Goal: Transaction & Acquisition: Obtain resource

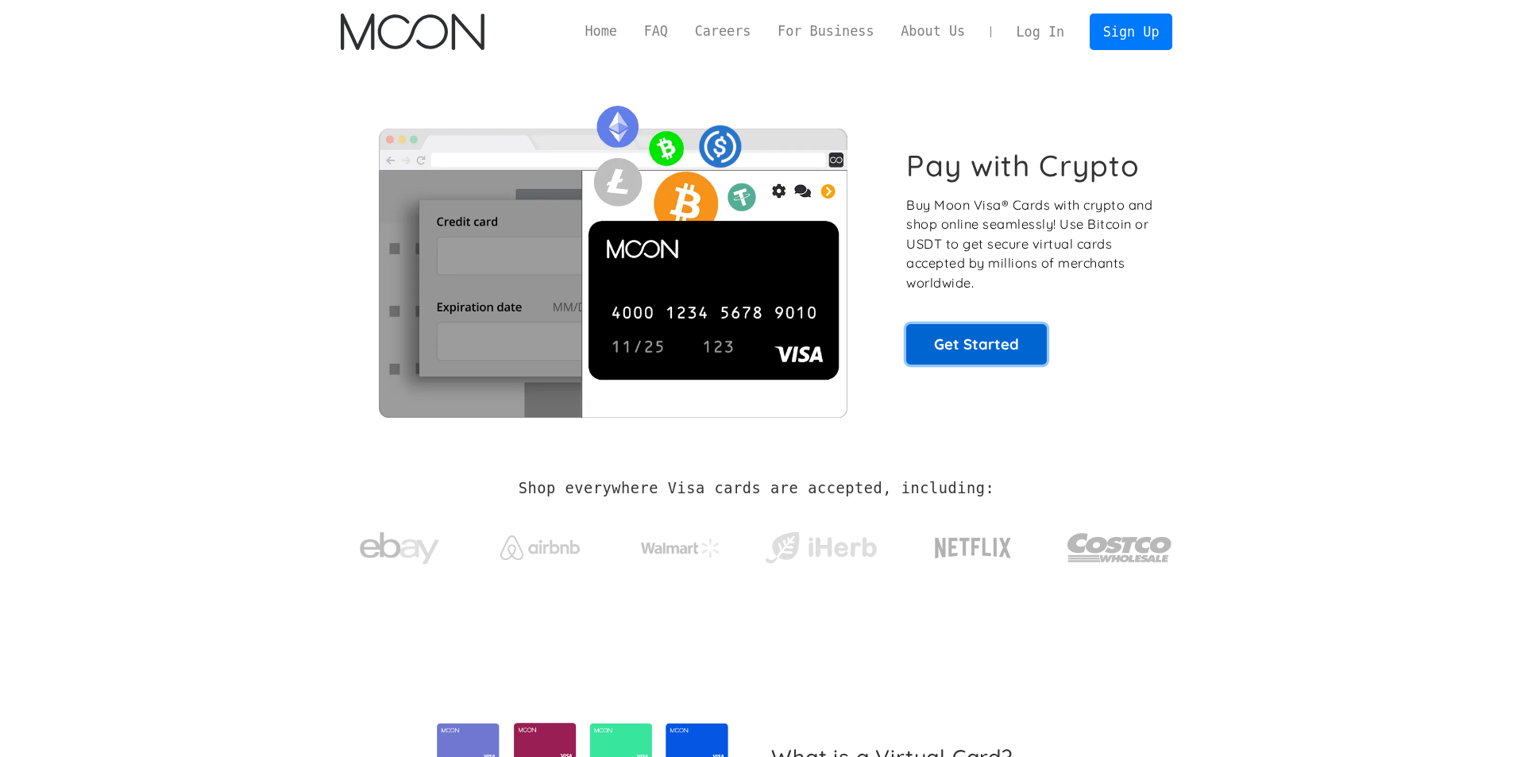
click at [921, 339] on link "Get Started" at bounding box center [976, 344] width 141 height 40
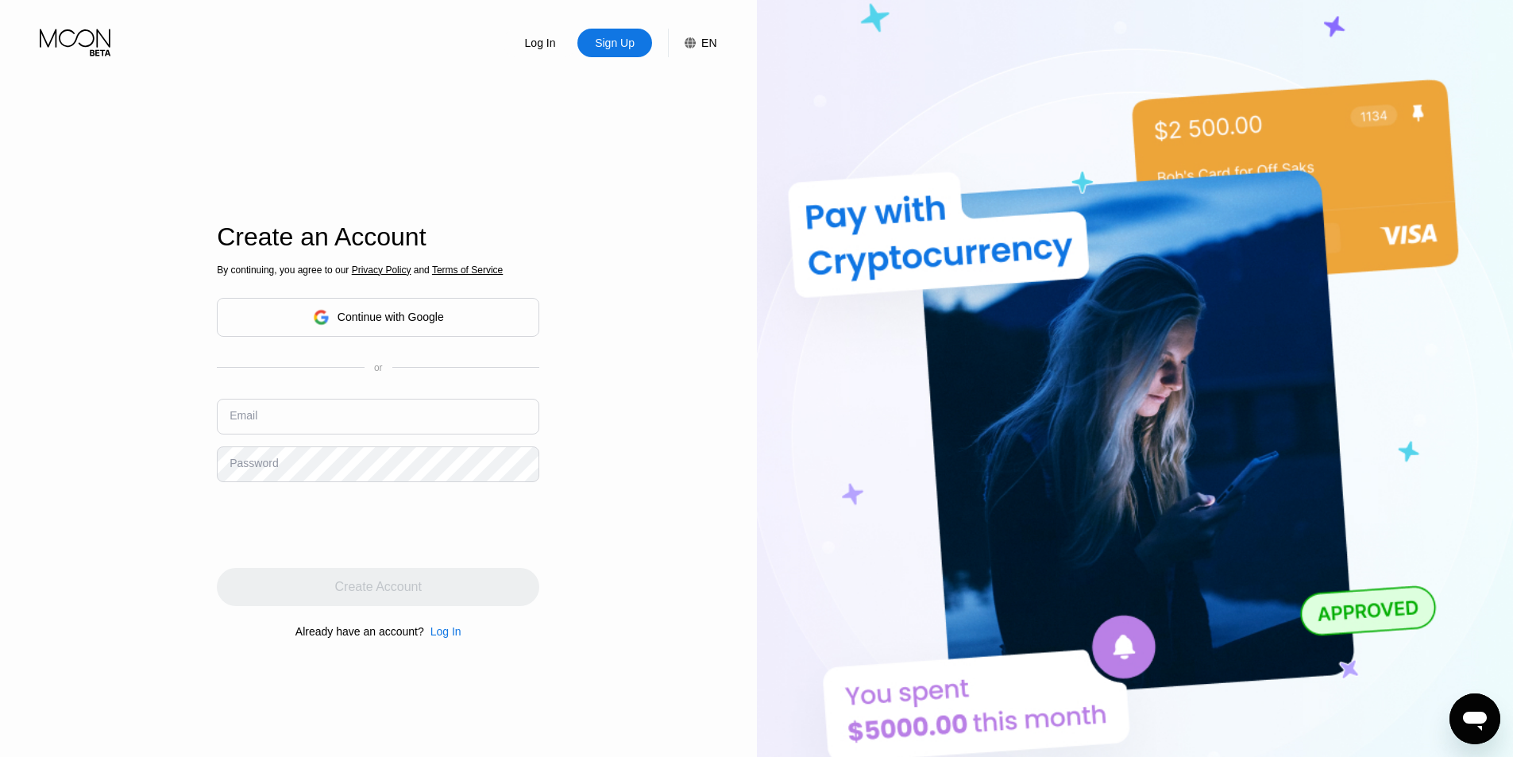
click at [313, 315] on icon at bounding box center [321, 317] width 17 height 17
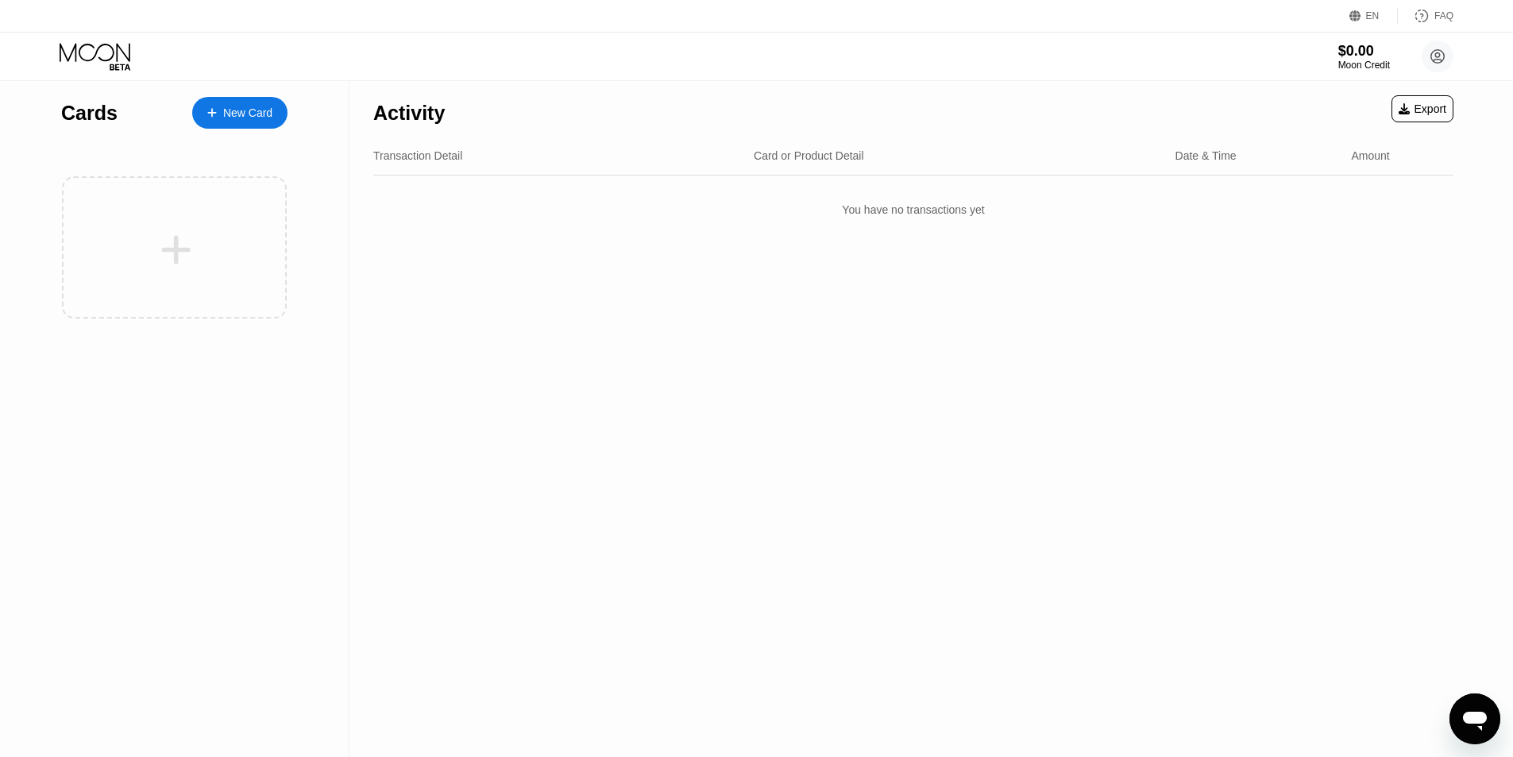
click at [112, 44] on icon at bounding box center [97, 57] width 74 height 28
click at [253, 88] on div "Cards New Card" at bounding box center [174, 109] width 226 height 56
click at [253, 93] on div "Cards New Card" at bounding box center [174, 109] width 226 height 56
click at [259, 108] on div "New Card" at bounding box center [247, 113] width 49 height 14
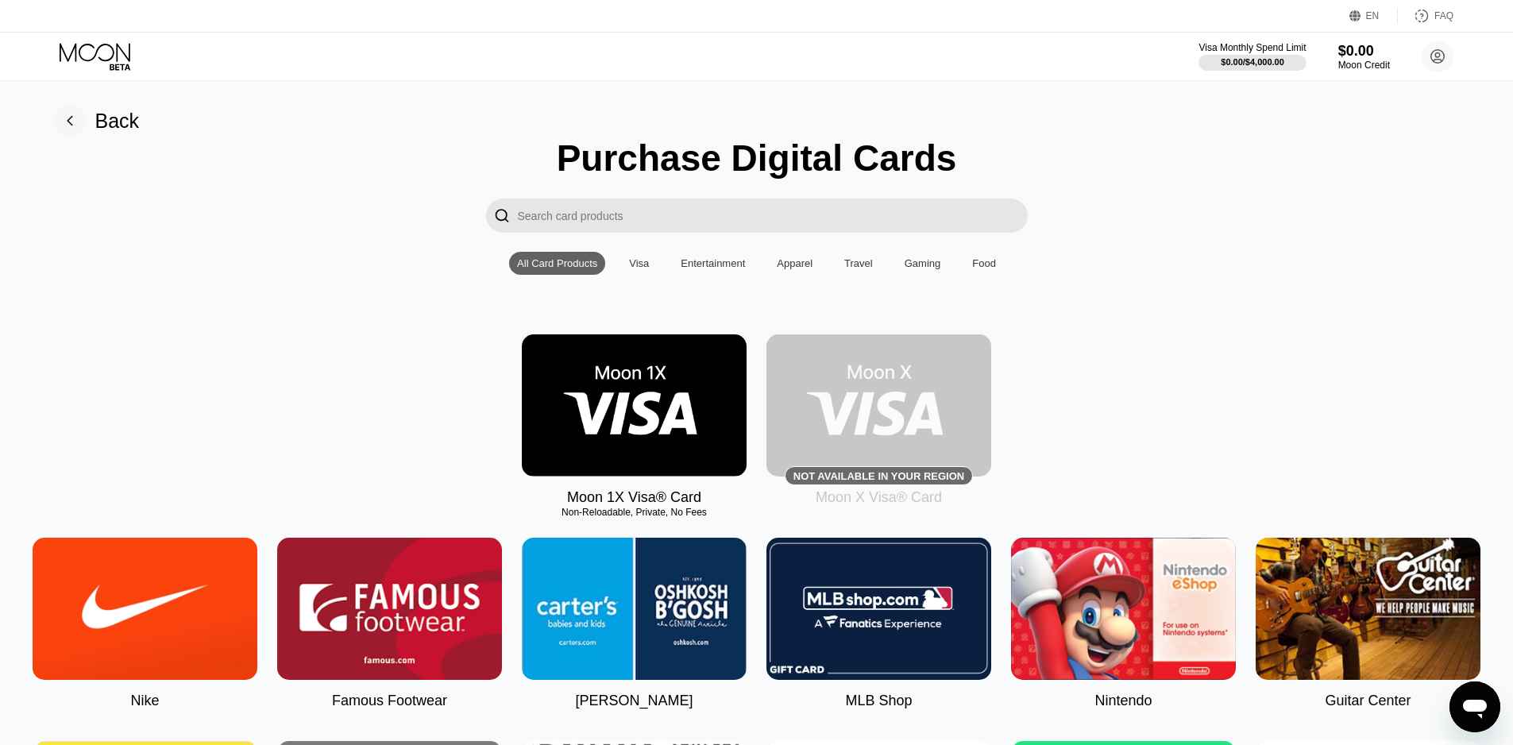
click at [637, 266] on div "Visa" at bounding box center [639, 263] width 20 height 12
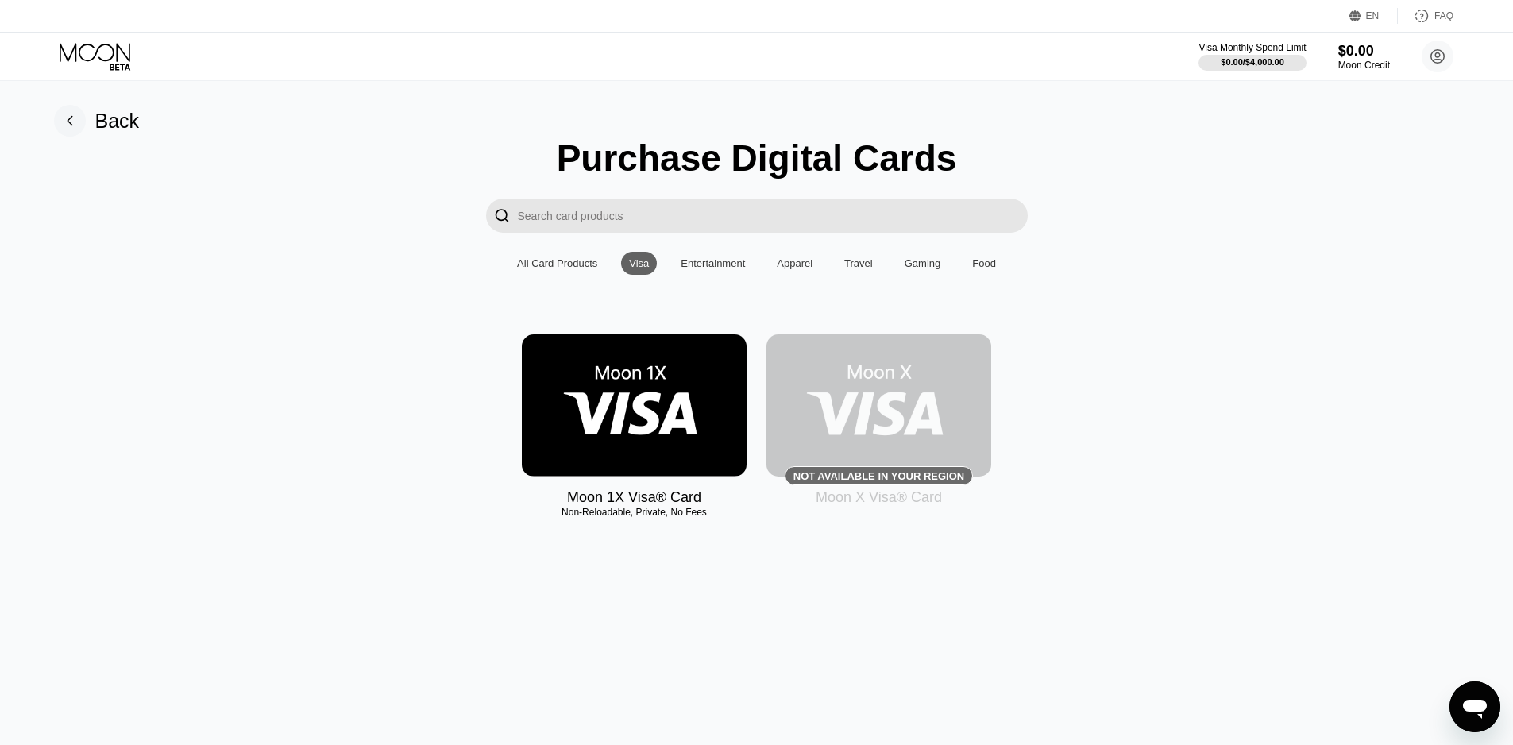
click at [906, 412] on img at bounding box center [878, 405] width 225 height 142
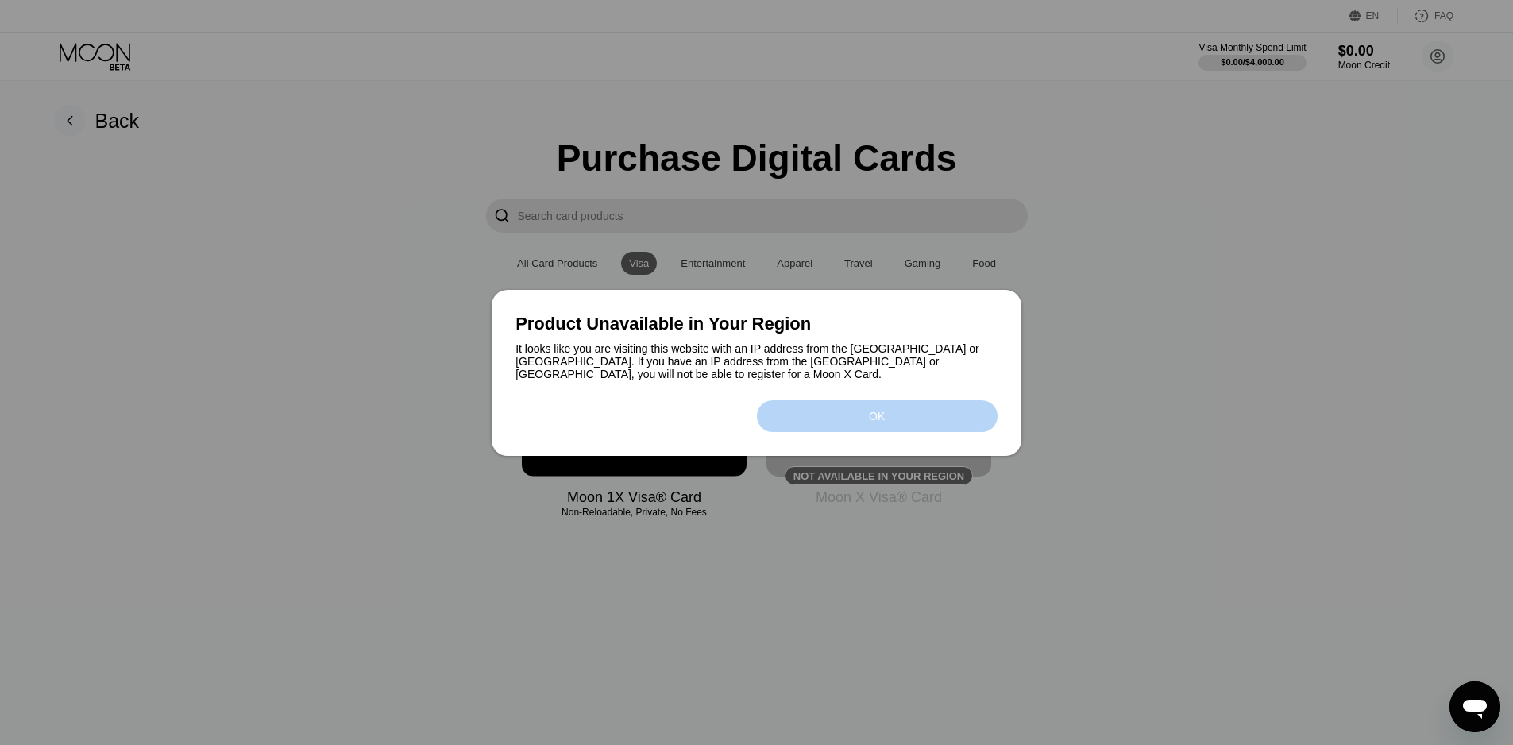
click at [886, 411] on div "OK" at bounding box center [877, 416] width 241 height 32
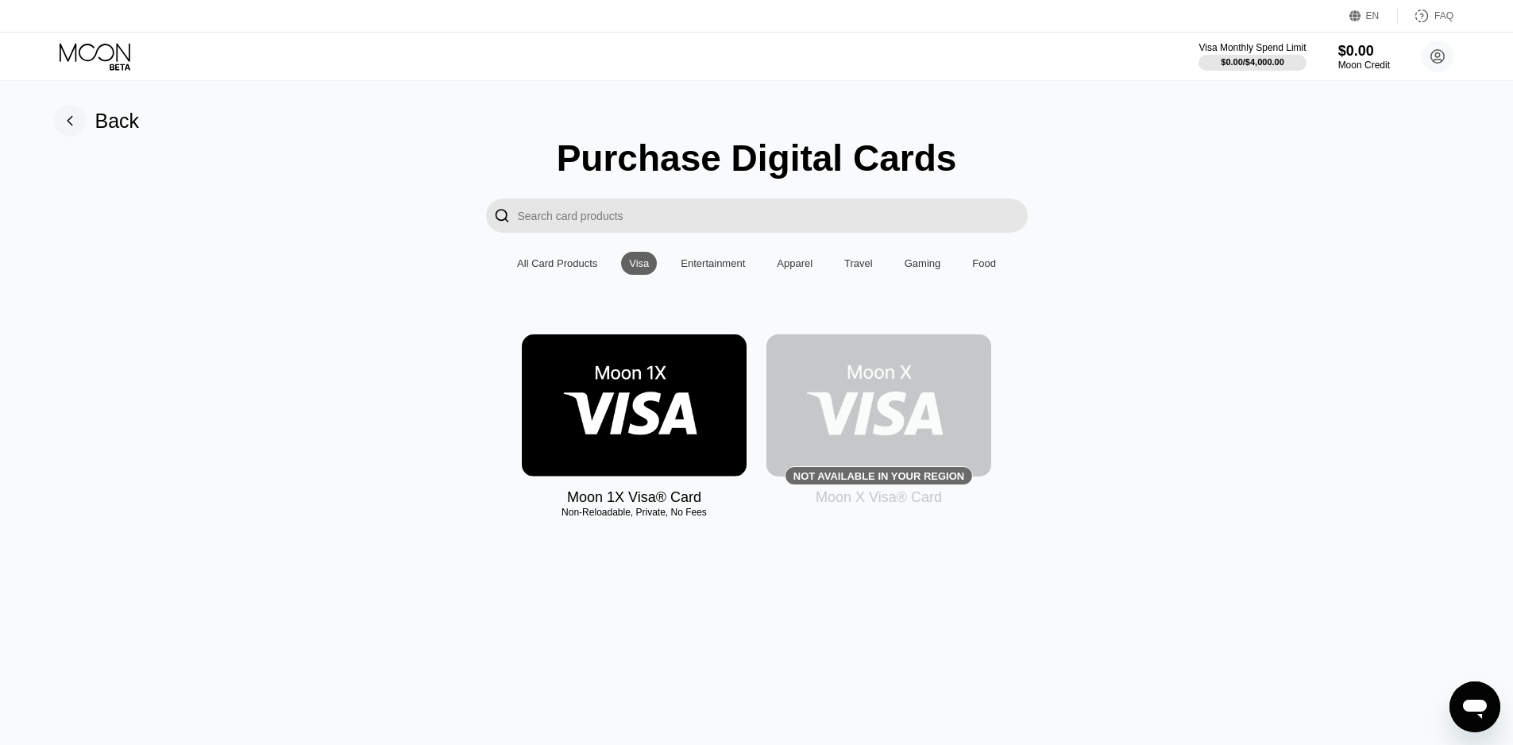
click at [905, 423] on img at bounding box center [878, 405] width 225 height 142
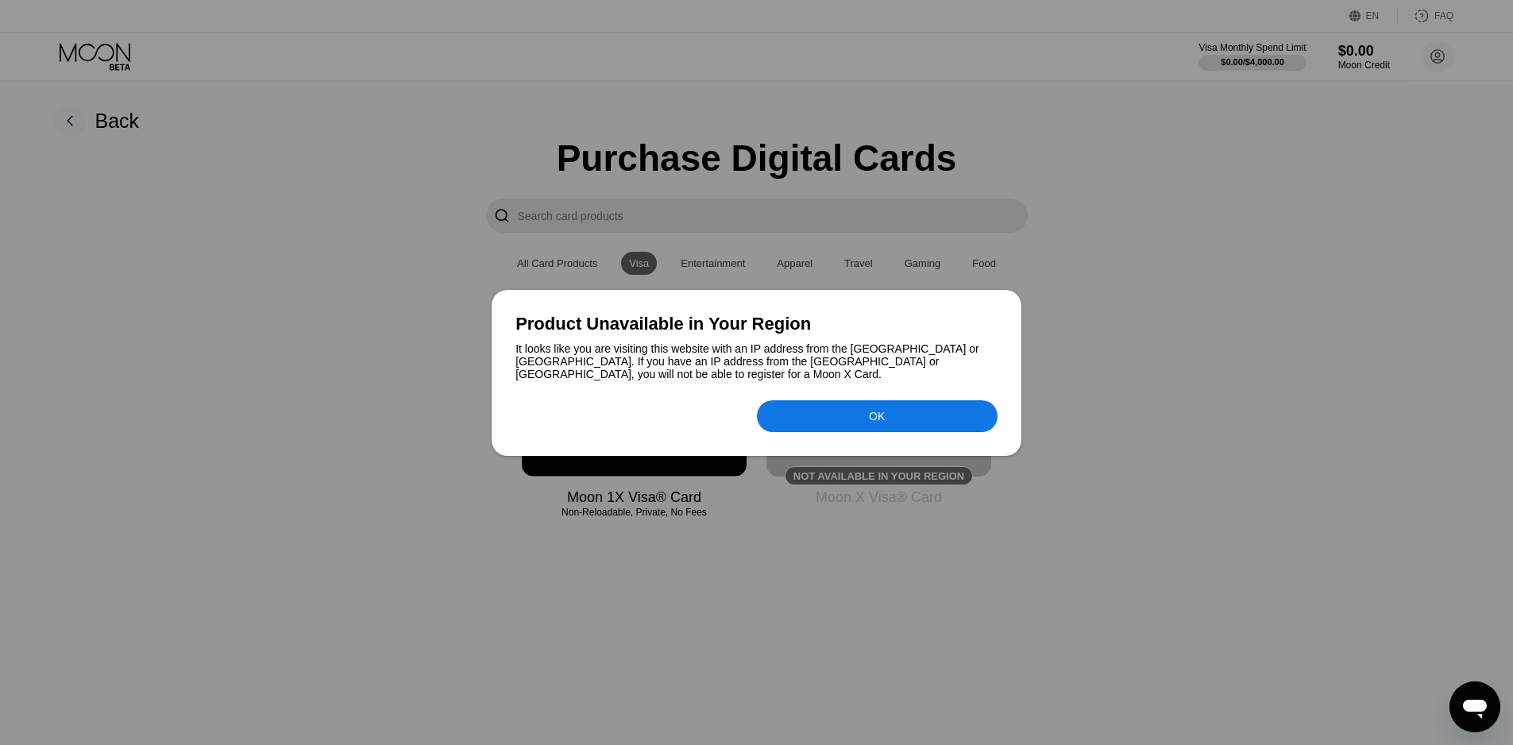
click at [902, 422] on div "OK" at bounding box center [877, 416] width 241 height 32
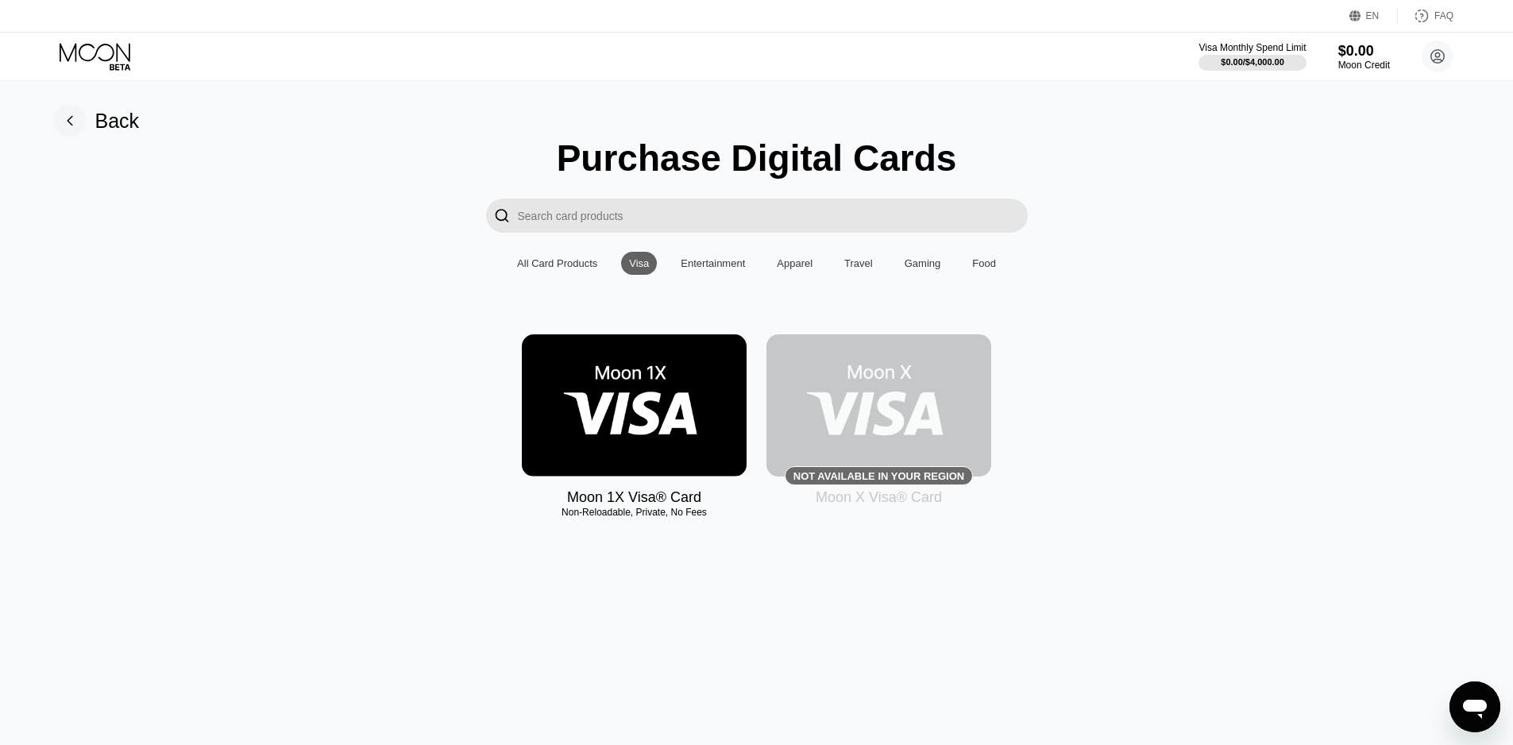
click at [902, 422] on img at bounding box center [878, 405] width 225 height 142
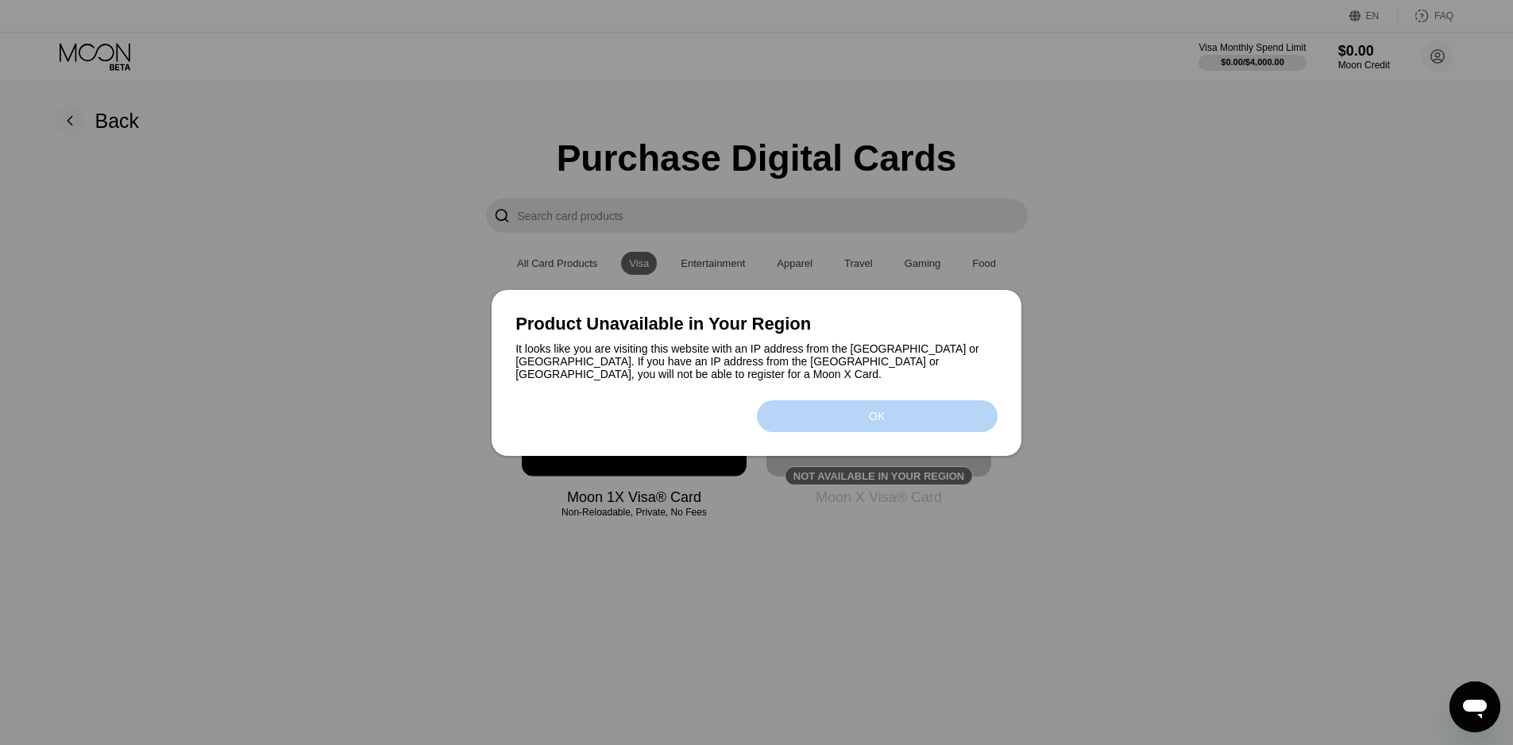
click at [902, 422] on div "OK" at bounding box center [877, 416] width 241 height 32
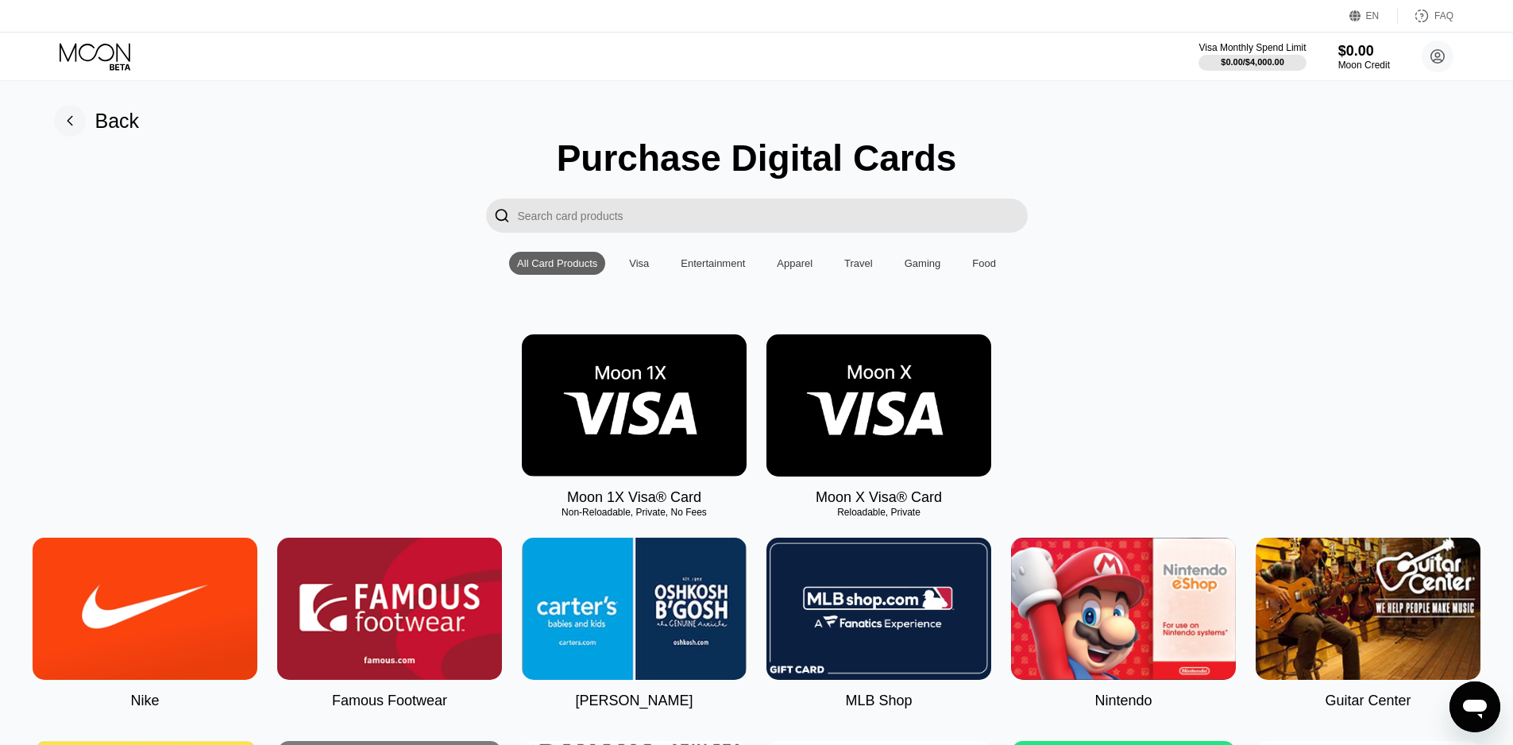
click at [855, 403] on img at bounding box center [878, 405] width 225 height 142
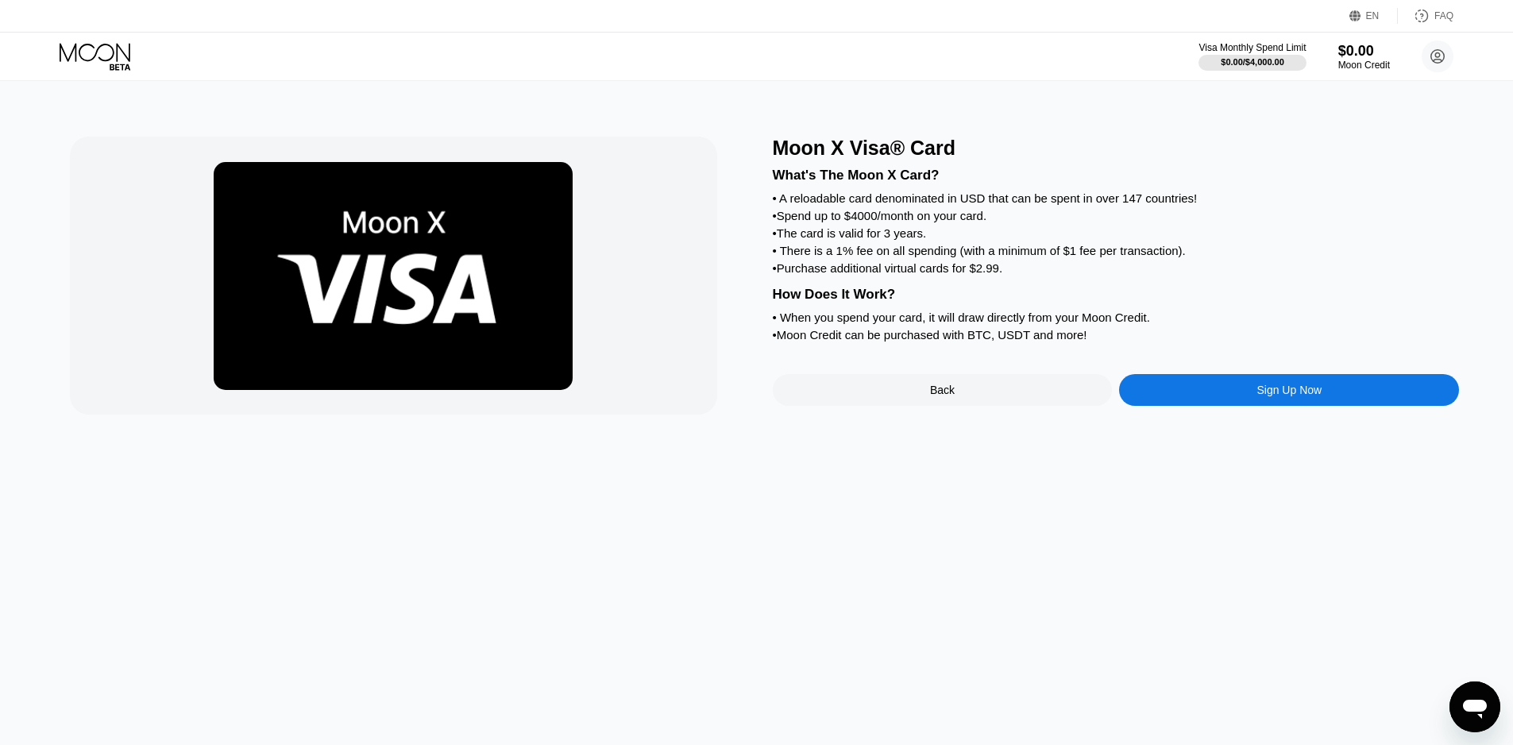
click at [848, 222] on div "• Spend up to $4000/month on your card." at bounding box center [1116, 216] width 687 height 14
drag, startPoint x: 848, startPoint y: 233, endPoint x: 880, endPoint y: 253, distance: 37.5
click at [851, 233] on div "What's The Moon X Card? • A reloadable card denominated in USD that can be spen…" at bounding box center [1116, 253] width 687 height 186
click at [880, 253] on div "What's The Moon X Card? • A reloadable card denominated in USD that can be spen…" at bounding box center [1116, 253] width 687 height 186
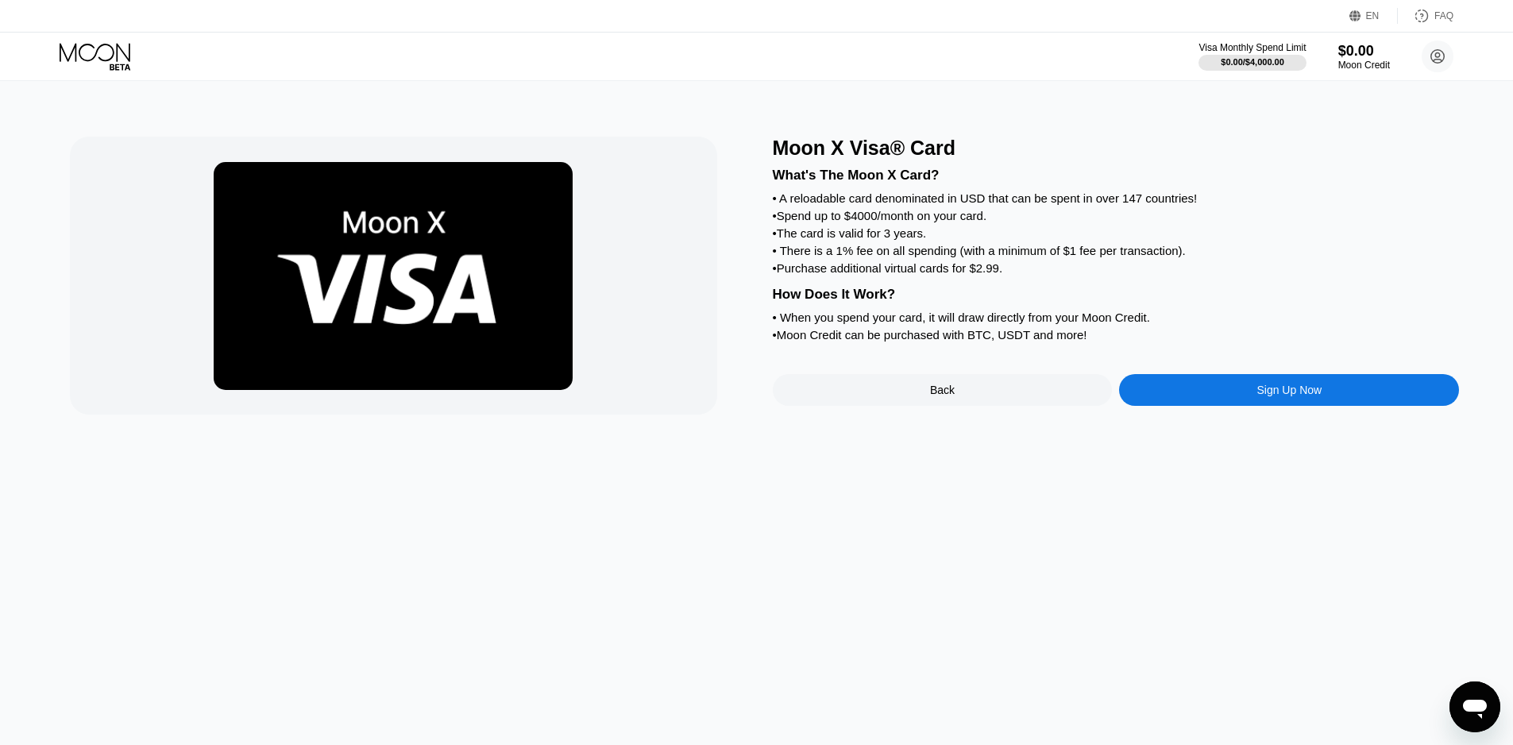
click at [880, 257] on div "• There is a 1% fee on all spending (with a minimum of $1 fee per transaction)." at bounding box center [1116, 251] width 687 height 14
drag, startPoint x: 880, startPoint y: 264, endPoint x: 944, endPoint y: 264, distance: 64.3
click at [944, 257] on div "• There is a 1% fee on all spending (with a minimum of $1 fee per transaction)." at bounding box center [1116, 251] width 687 height 14
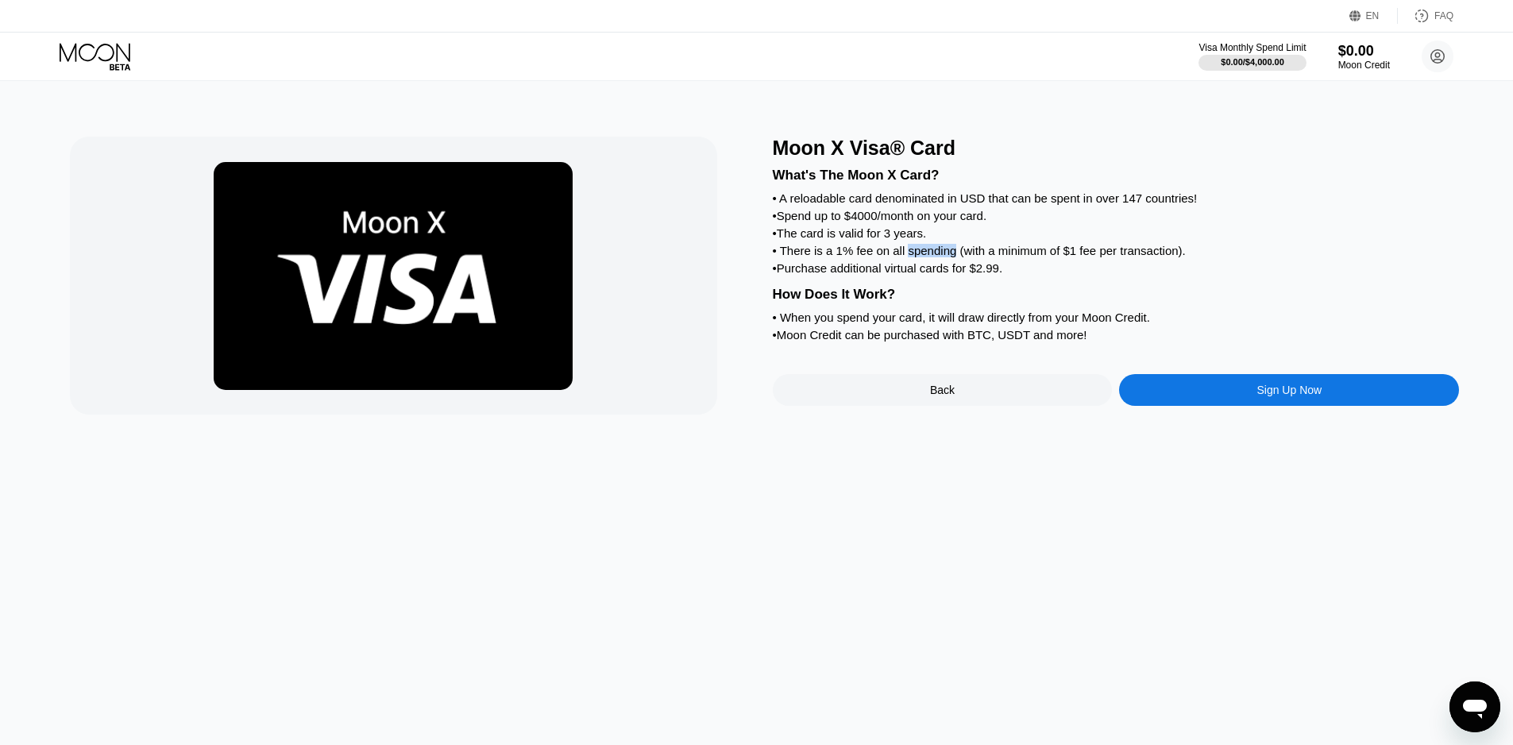
drag, startPoint x: 944, startPoint y: 264, endPoint x: 909, endPoint y: 270, distance: 35.4
click at [917, 257] on div "• There is a 1% fee on all spending (with a minimum of $1 fee per transaction)." at bounding box center [1116, 251] width 687 height 14
click at [906, 257] on div "• There is a 1% fee on all spending (with a minimum of $1 fee per transaction)." at bounding box center [1116, 251] width 687 height 14
click at [882, 233] on div "What's The Moon X Card? • A reloadable card denominated in USD that can be spen…" at bounding box center [1116, 253] width 687 height 186
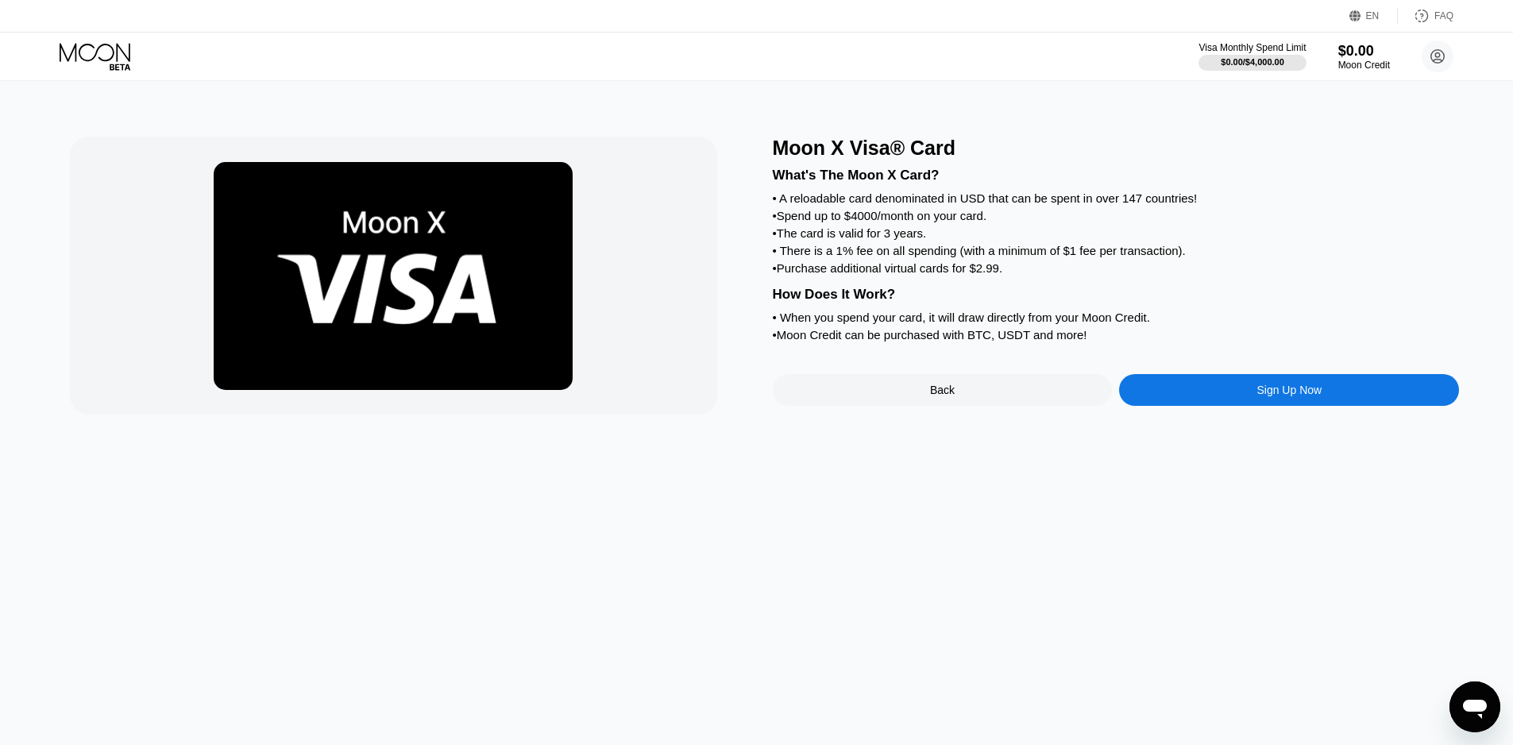
click at [862, 219] on div "• Spend up to $4000/month on your card." at bounding box center [1116, 216] width 687 height 14
click at [943, 218] on div "• Spend up to $4000/month on your card." at bounding box center [1116, 216] width 687 height 14
click at [1201, 396] on div "Moon X Visa® Card What's The Moon X Card? • A reloadable card denominated in US…" at bounding box center [1116, 276] width 687 height 278
click at [1205, 406] on div "Sign Up Now" at bounding box center [1289, 390] width 340 height 32
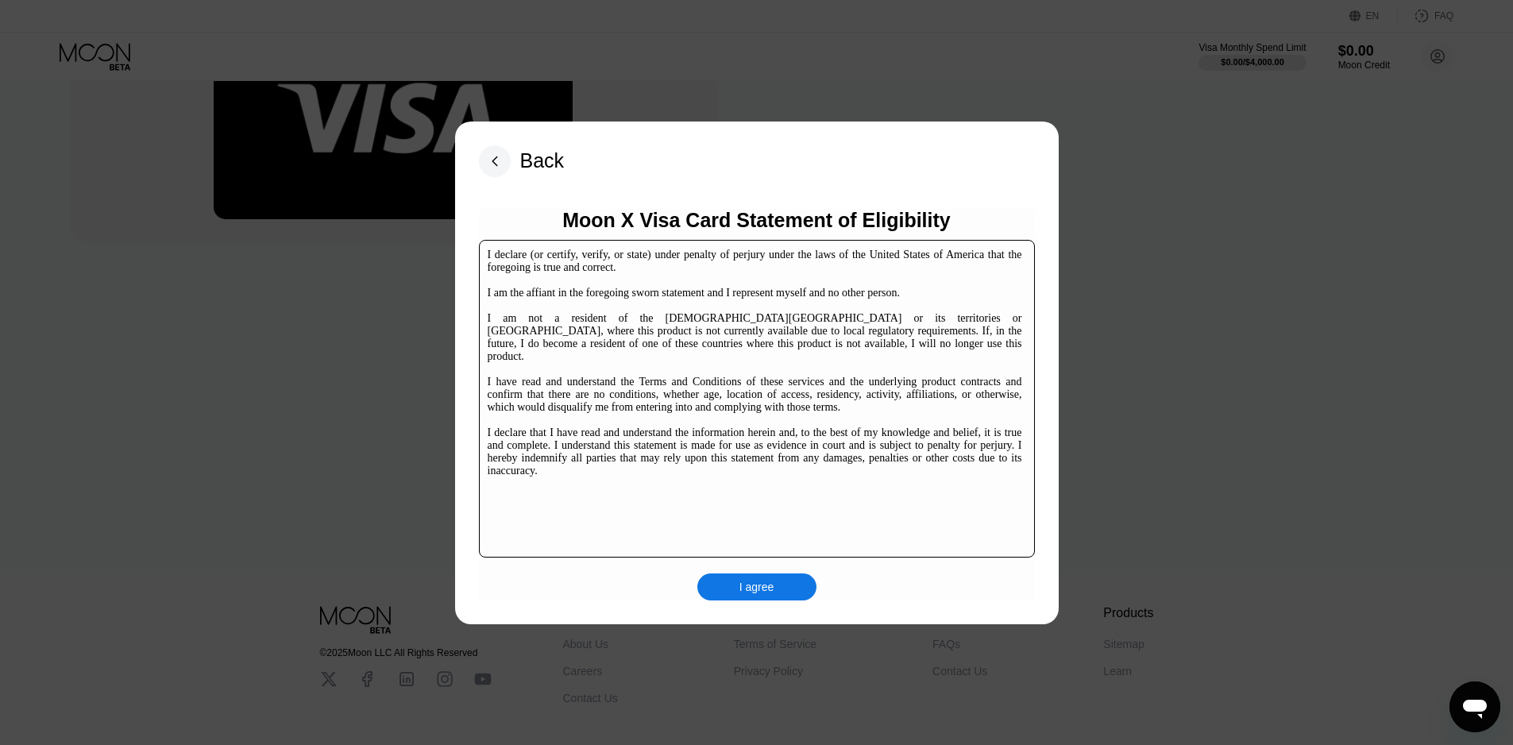
scroll to position [244, 0]
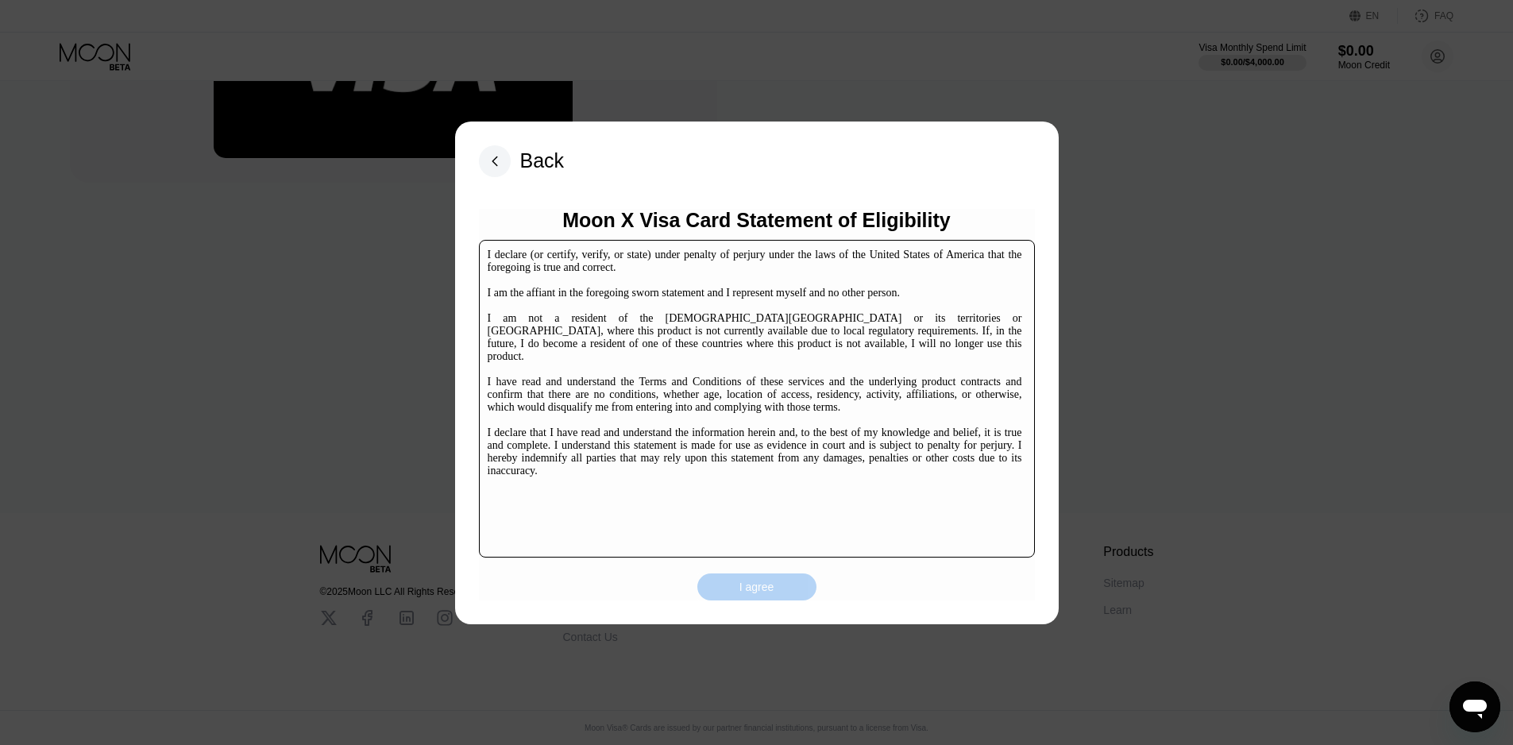
click at [755, 586] on div "I agree" at bounding box center [756, 587] width 35 height 14
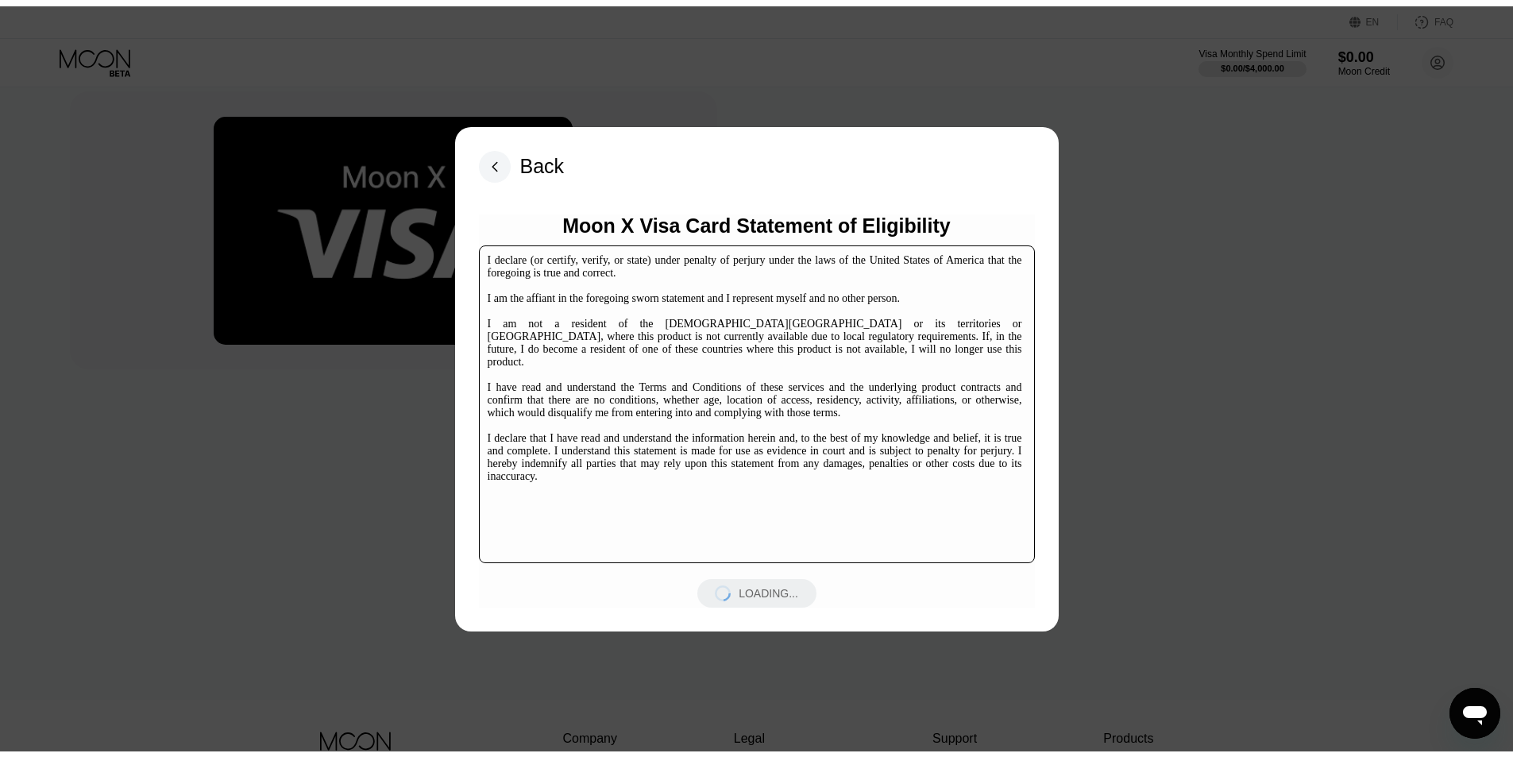
scroll to position [0, 0]
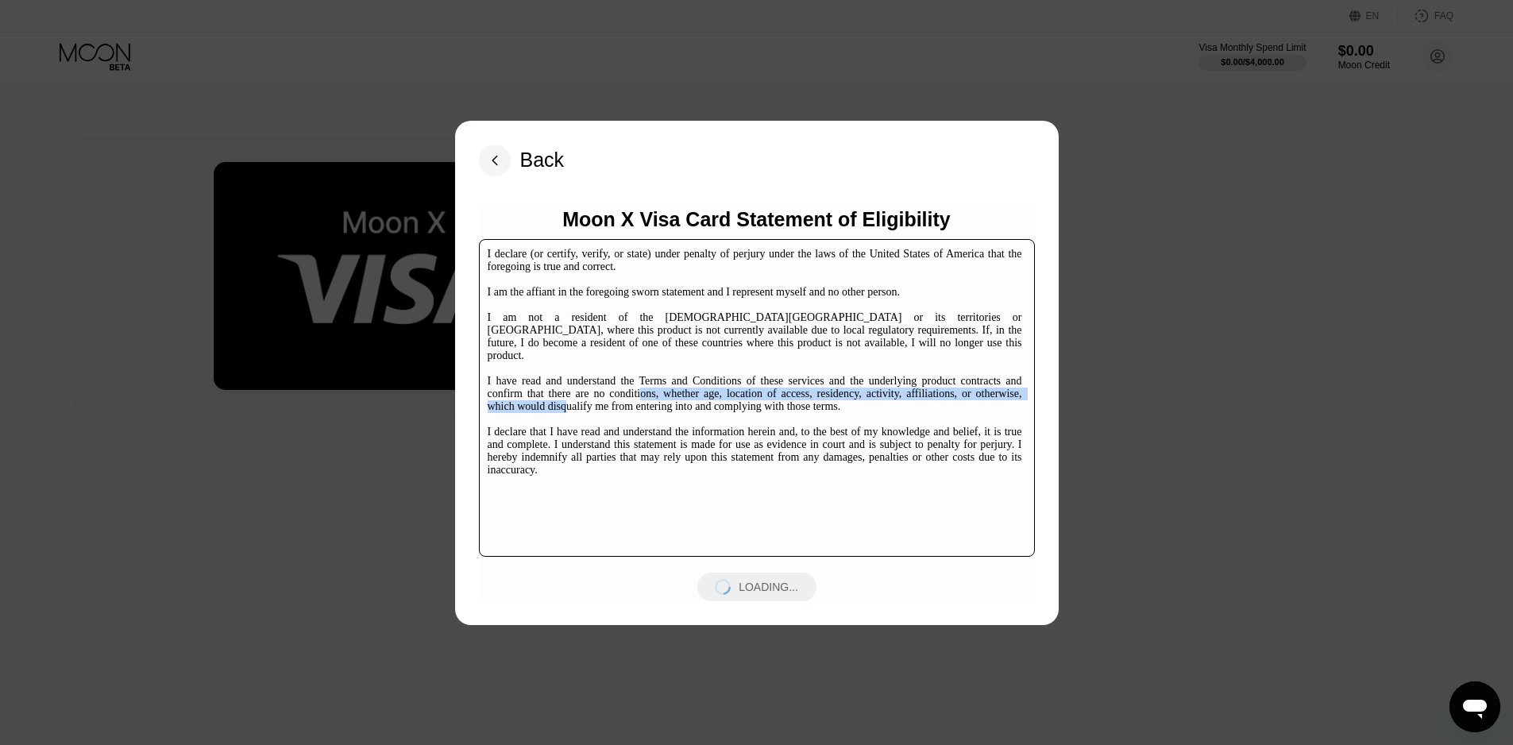
drag, startPoint x: 568, startPoint y: 390, endPoint x: 649, endPoint y: 376, distance: 82.3
click at [645, 376] on div "I declare (or certify, verify, or state) under penalty of perjury under the law…" at bounding box center [755, 362] width 534 height 229
click at [653, 375] on div "I declare (or certify, verify, or state) under penalty of perjury under the law…" at bounding box center [755, 362] width 534 height 229
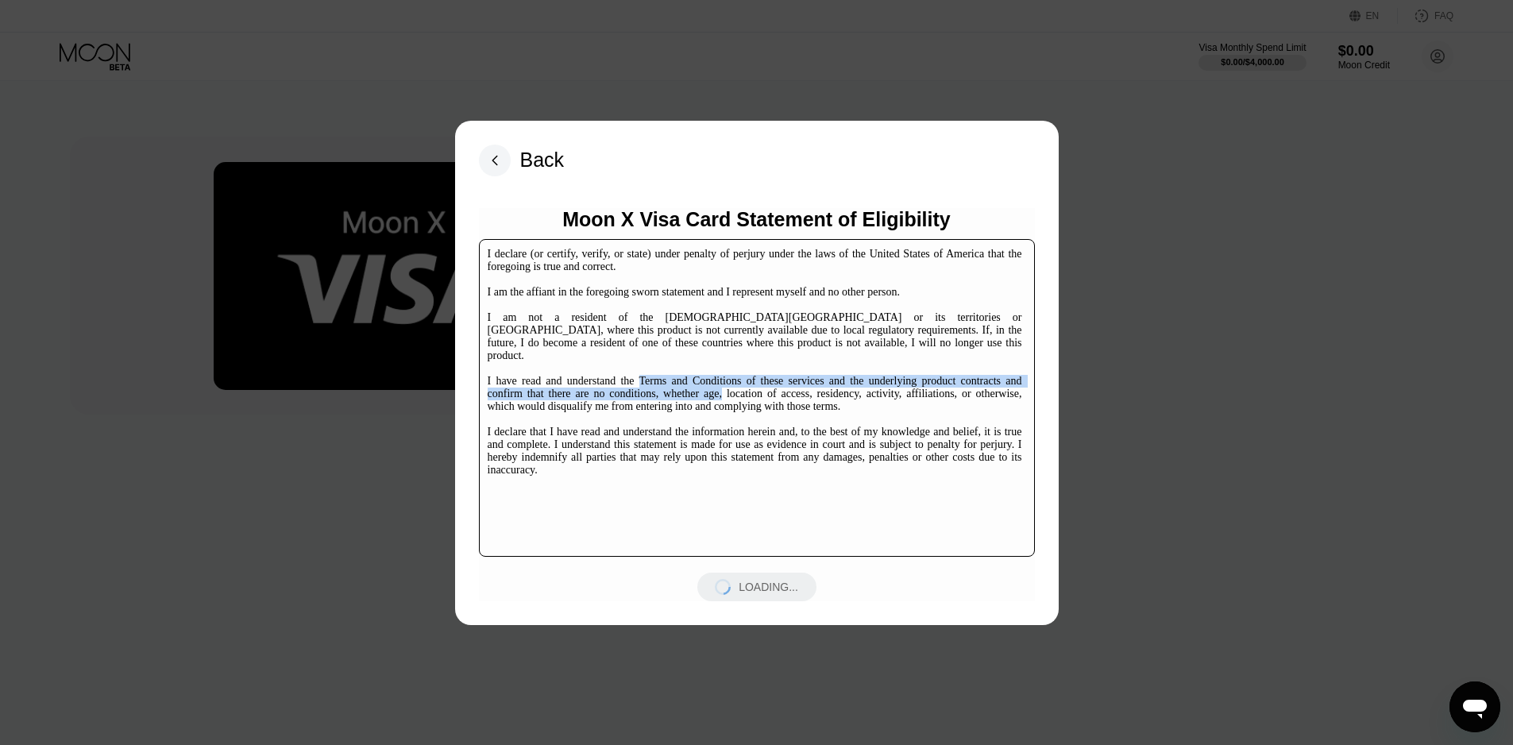
drag, startPoint x: 653, startPoint y: 375, endPoint x: 714, endPoint y: 384, distance: 61.8
click at [714, 384] on div "I declare (or certify, verify, or state) under penalty of perjury under the law…" at bounding box center [755, 362] width 534 height 229
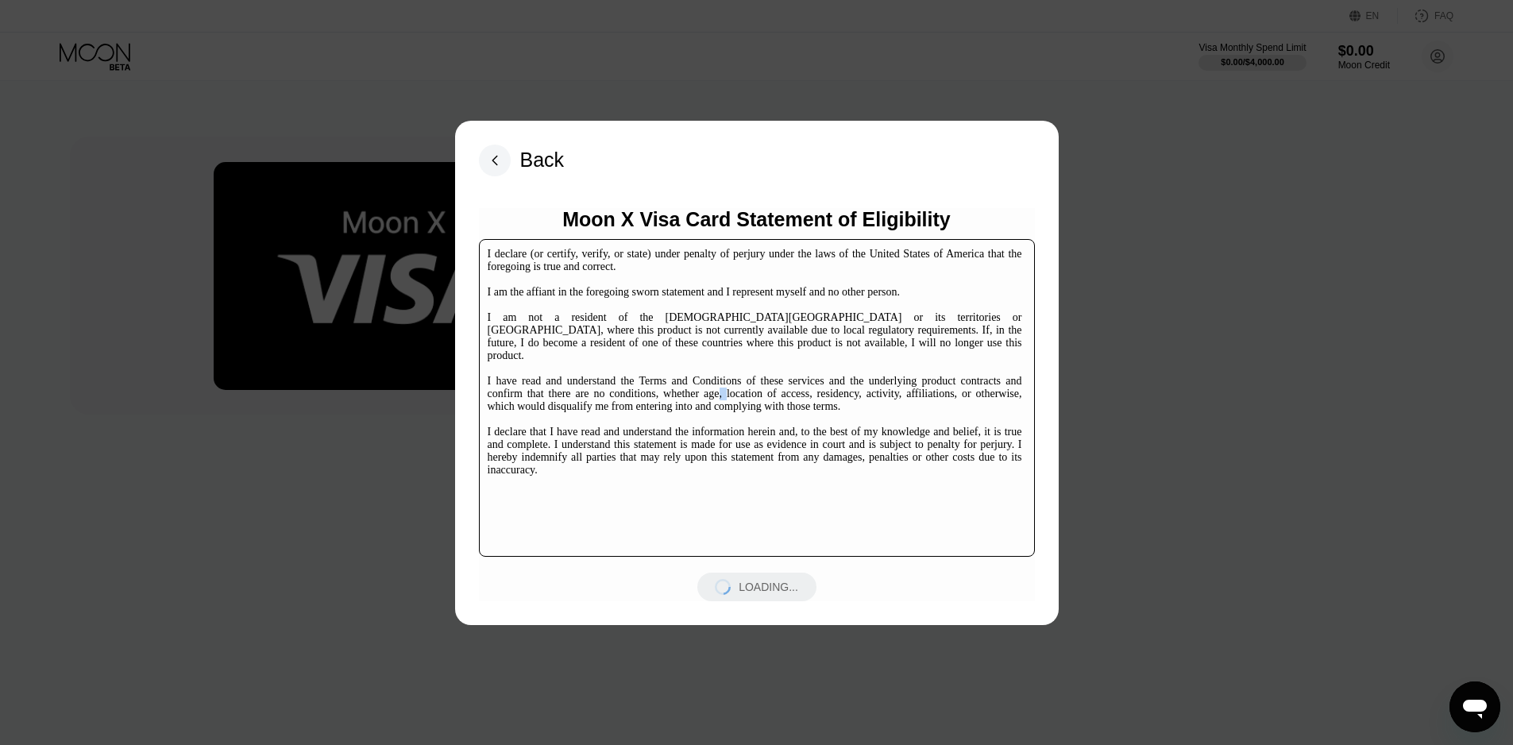
click at [714, 384] on div "I declare (or certify, verify, or state) under penalty of perjury under the law…" at bounding box center [755, 362] width 534 height 229
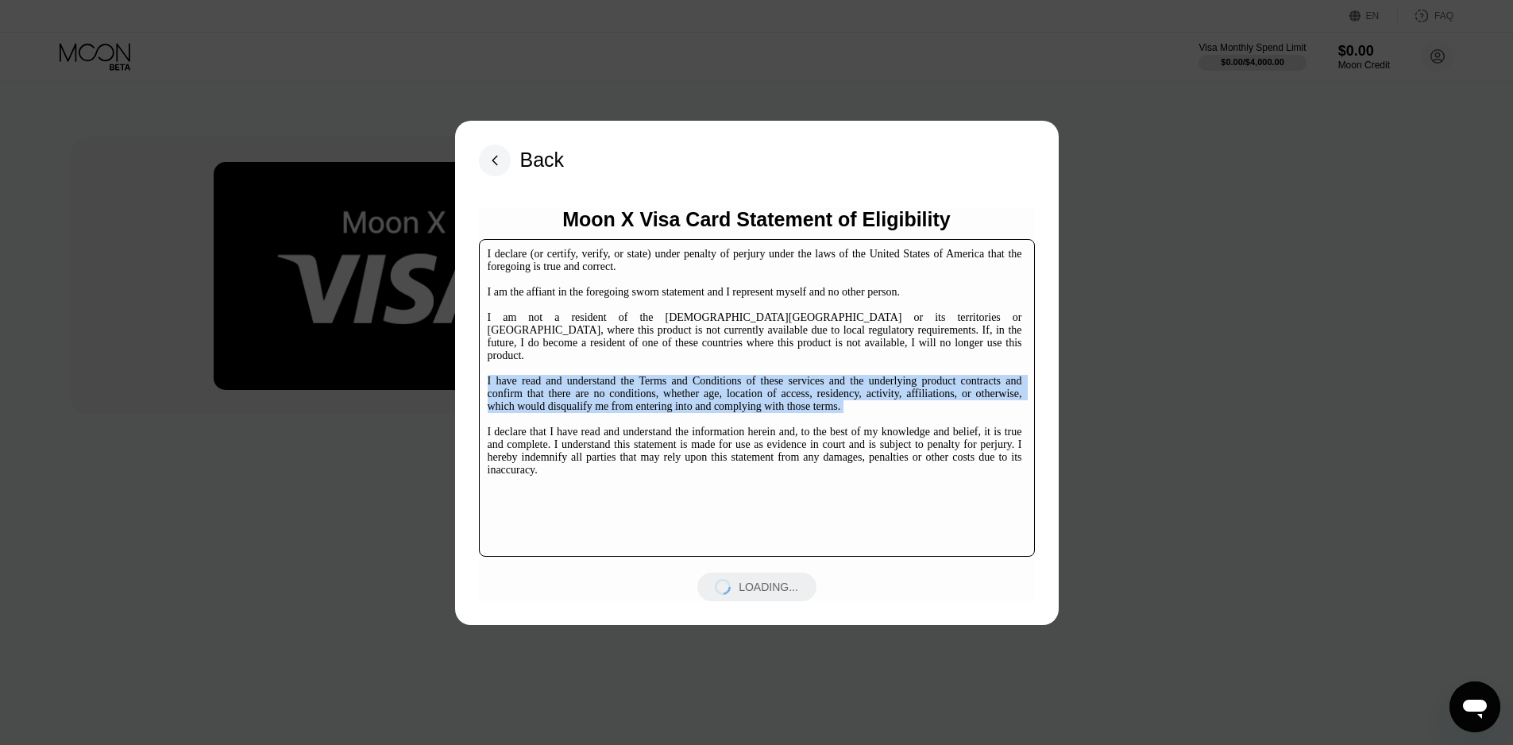
click at [714, 384] on div "I declare (or certify, verify, or state) under penalty of perjury under the law…" at bounding box center [755, 362] width 534 height 229
click at [714, 387] on div "I declare (or certify, verify, or state) under penalty of perjury under the law…" at bounding box center [755, 362] width 534 height 229
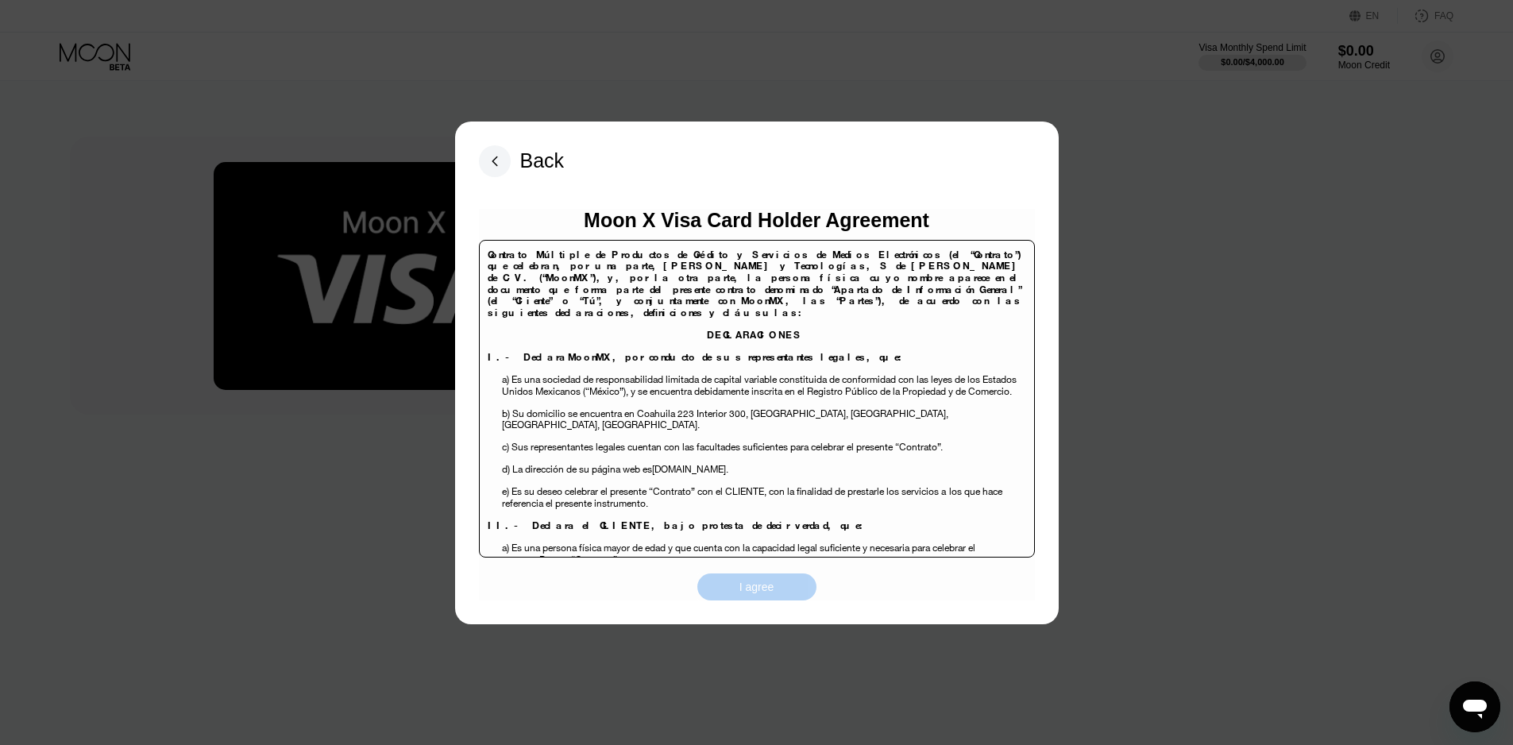
click at [766, 581] on div "I agree" at bounding box center [756, 587] width 35 height 14
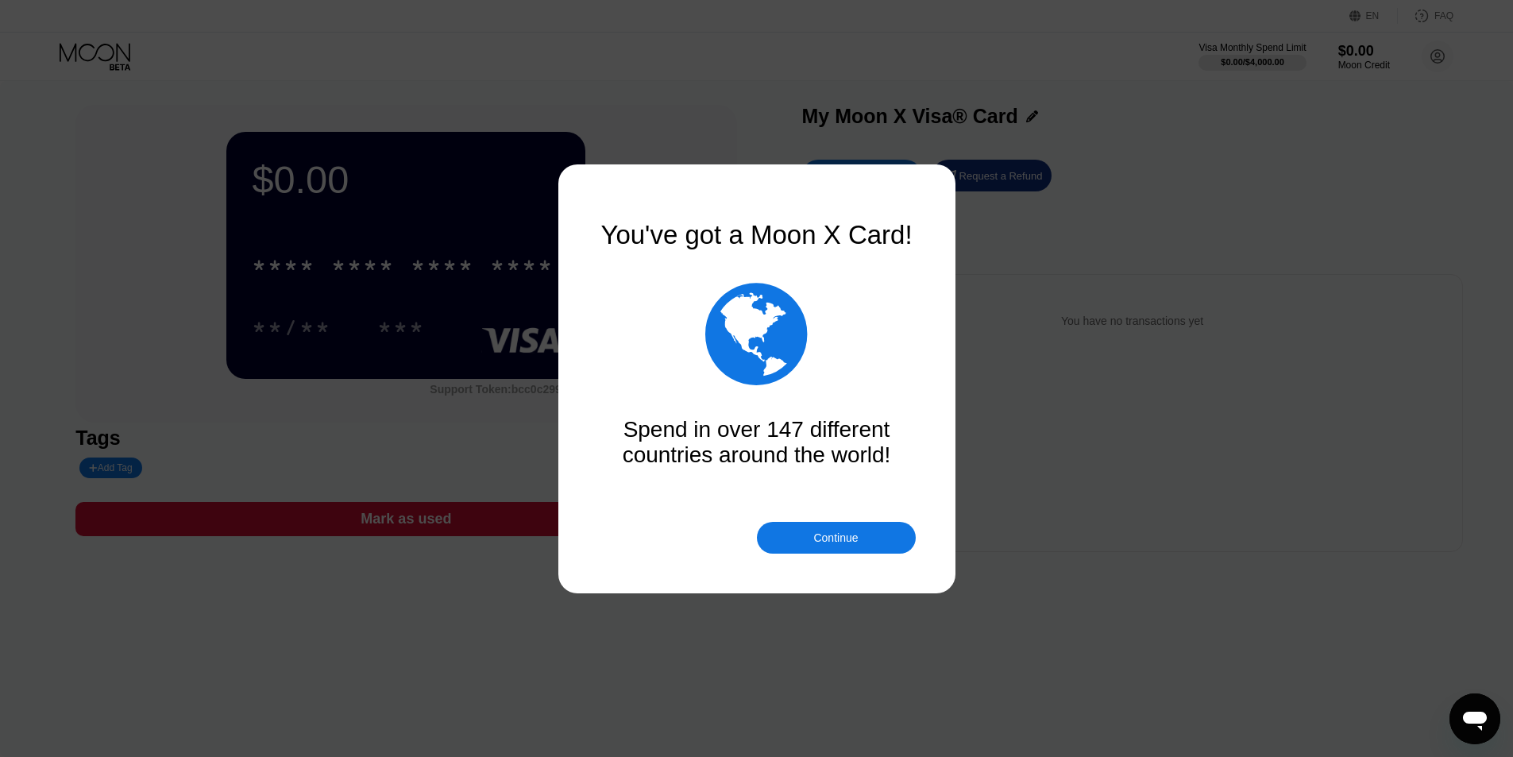
click at [793, 536] on div "Continue" at bounding box center [836, 538] width 159 height 32
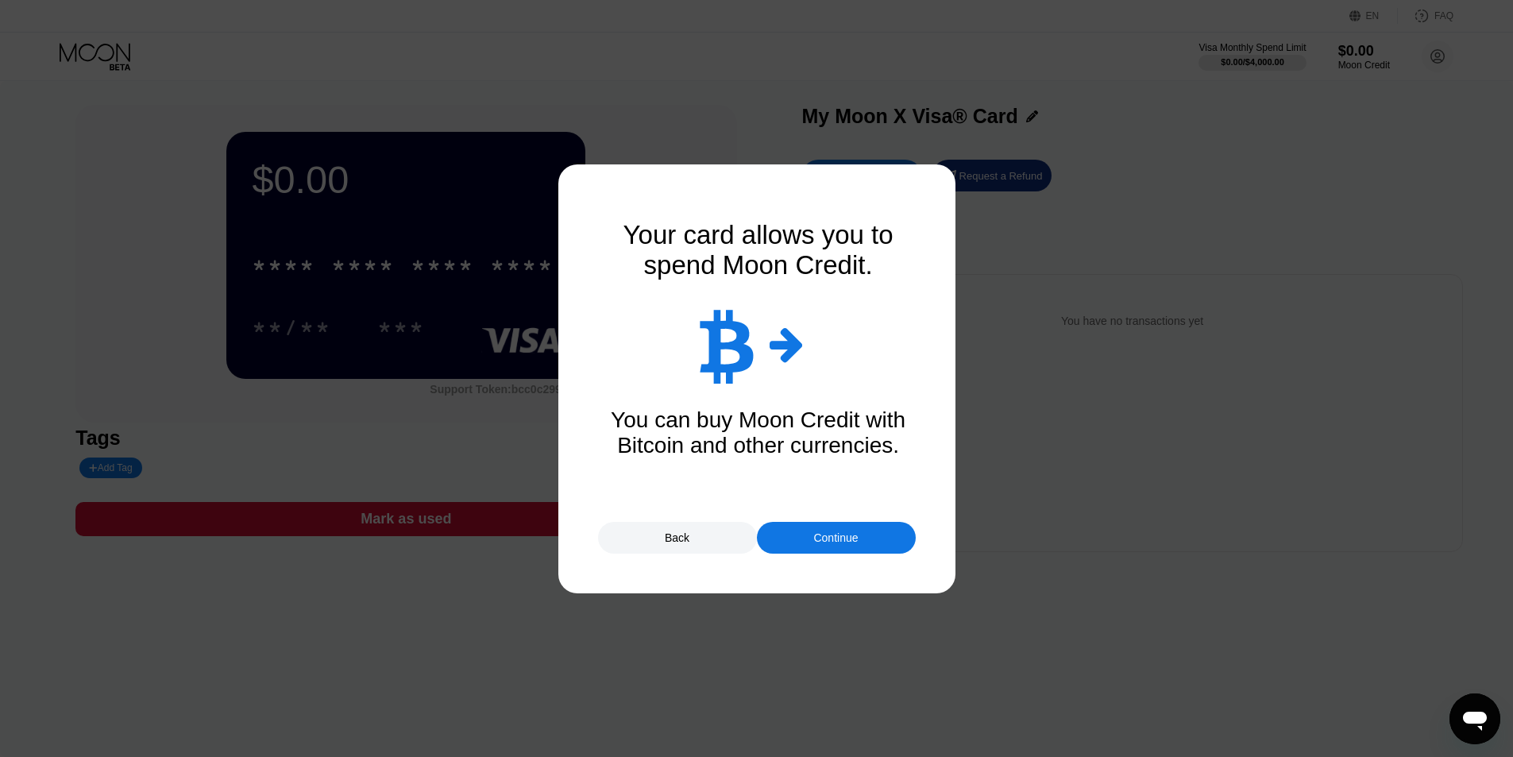
click at [869, 541] on div "Continue" at bounding box center [836, 538] width 159 height 32
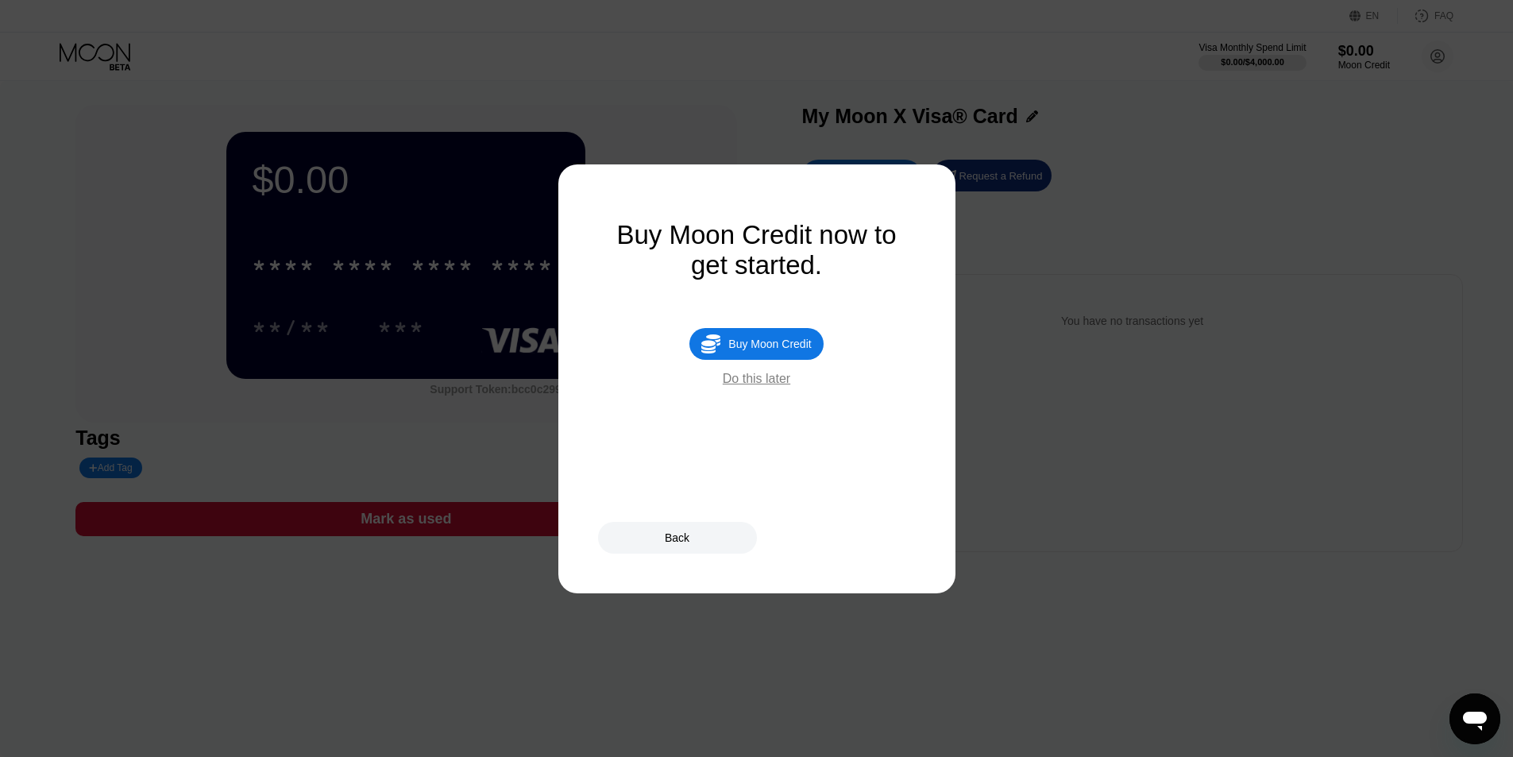
click at [781, 386] on div "Do this later" at bounding box center [757, 379] width 68 height 14
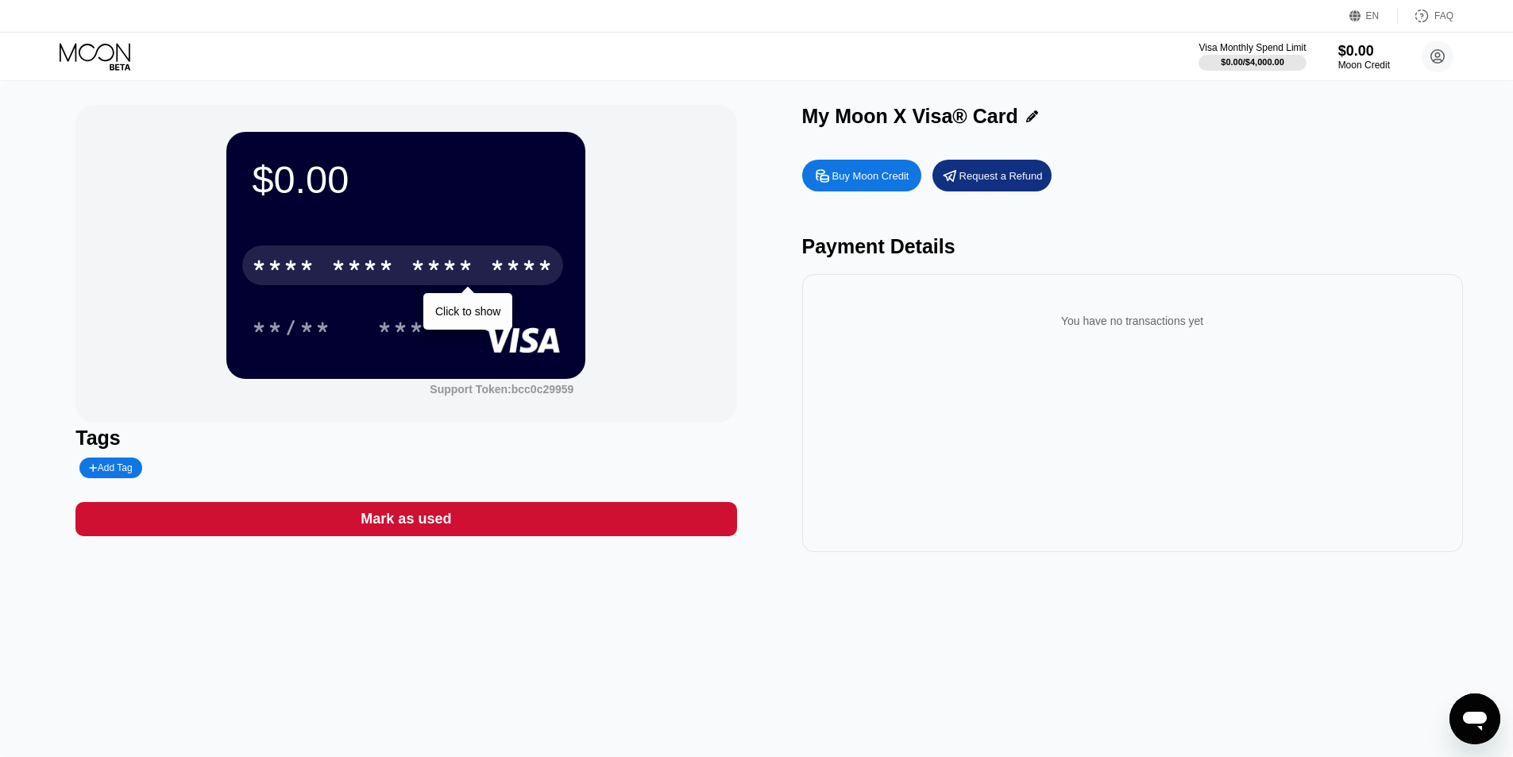
click at [360, 263] on div "* * * *" at bounding box center [363, 267] width 64 height 25
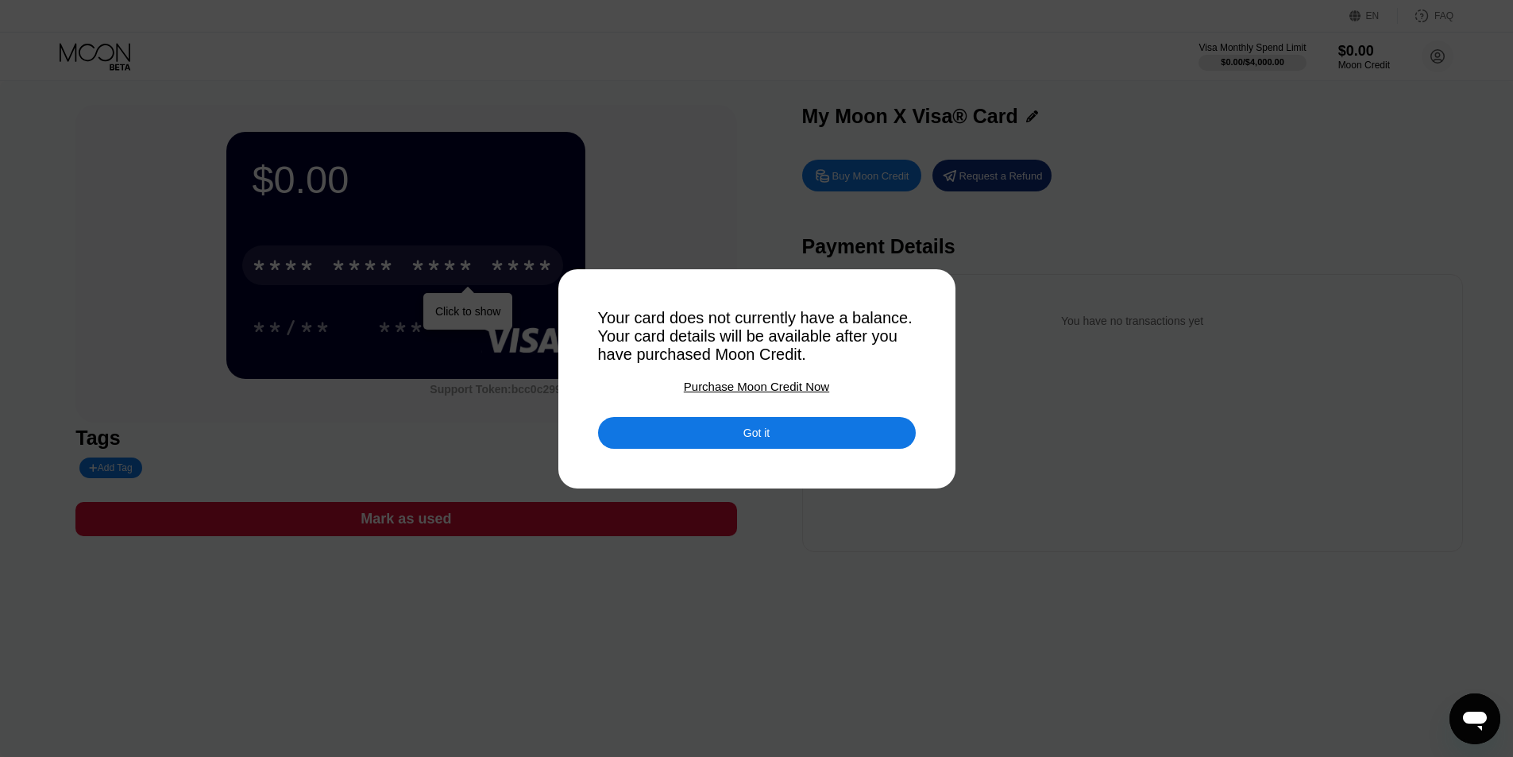
click at [813, 430] on div "Got it" at bounding box center [757, 433] width 318 height 32
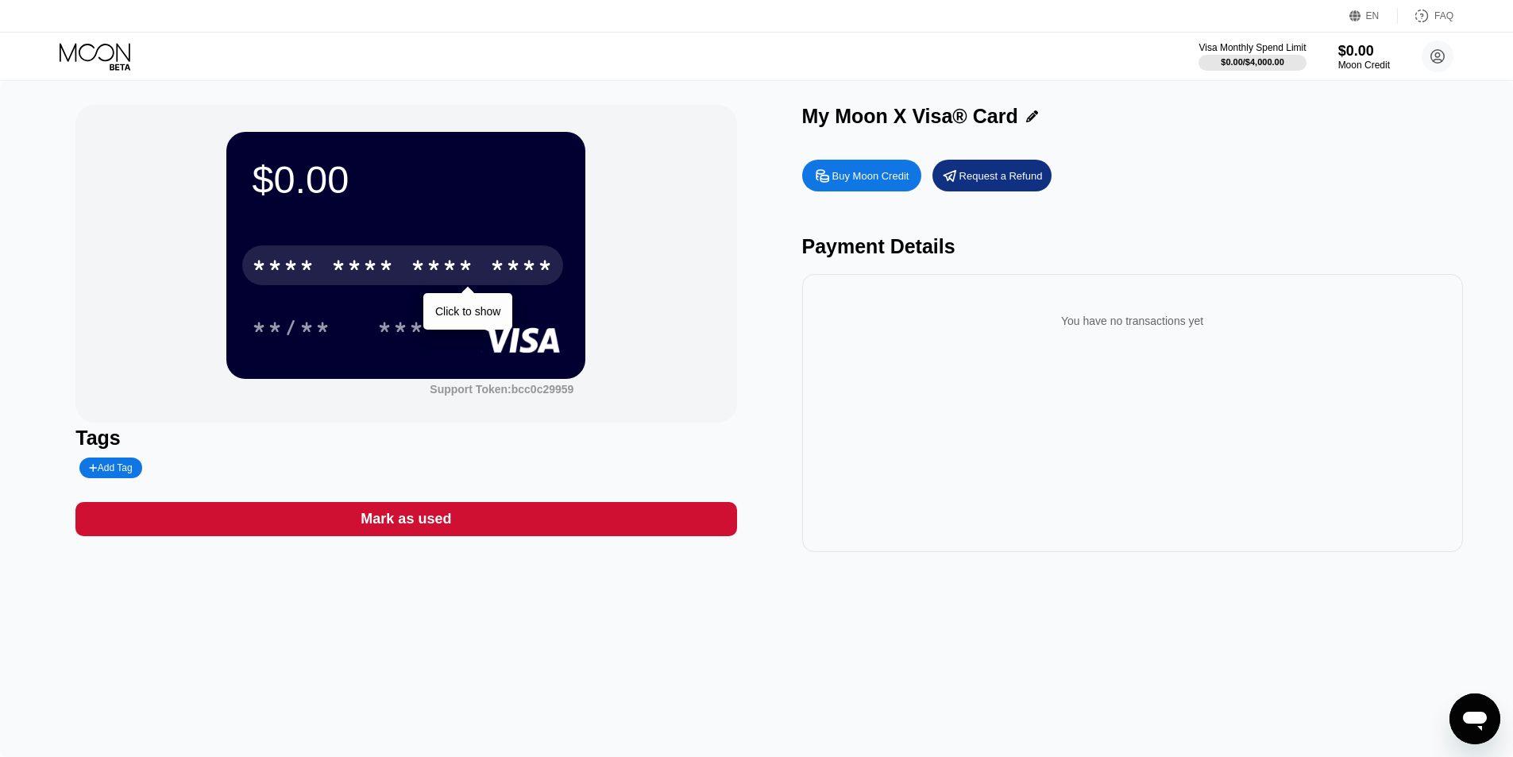
click at [851, 171] on div "Buy Moon Credit" at bounding box center [870, 176] width 77 height 14
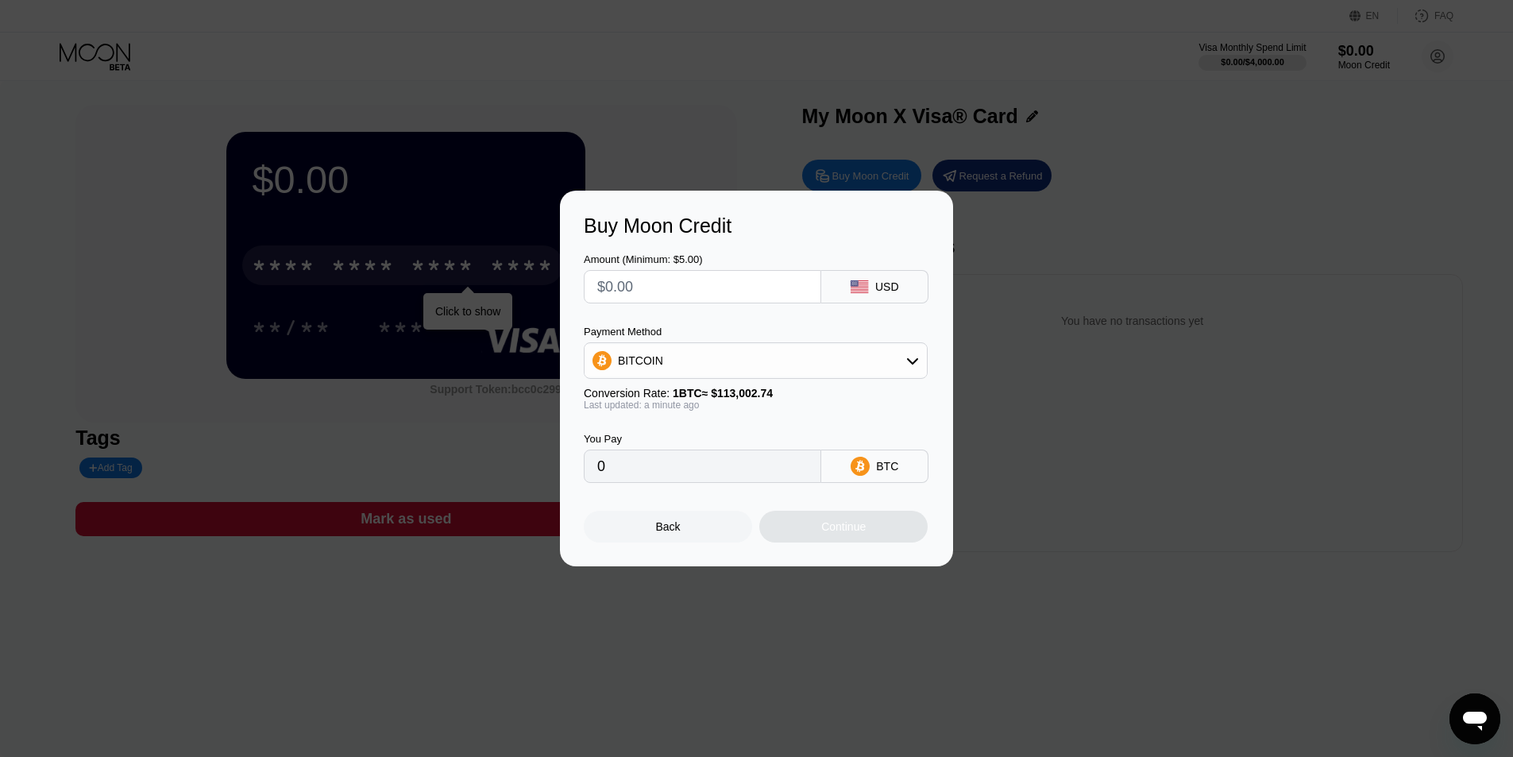
drag, startPoint x: 700, startPoint y: 286, endPoint x: 697, endPoint y: 274, distance: 12.1
click at [699, 278] on input "text" at bounding box center [702, 287] width 210 height 32
drag, startPoint x: 690, startPoint y: 261, endPoint x: 664, endPoint y: 258, distance: 26.4
click at [664, 258] on div "Amount (Minimum: $5.00)" at bounding box center [702, 259] width 237 height 12
click at [708, 287] on input "text" at bounding box center [702, 287] width 210 height 32
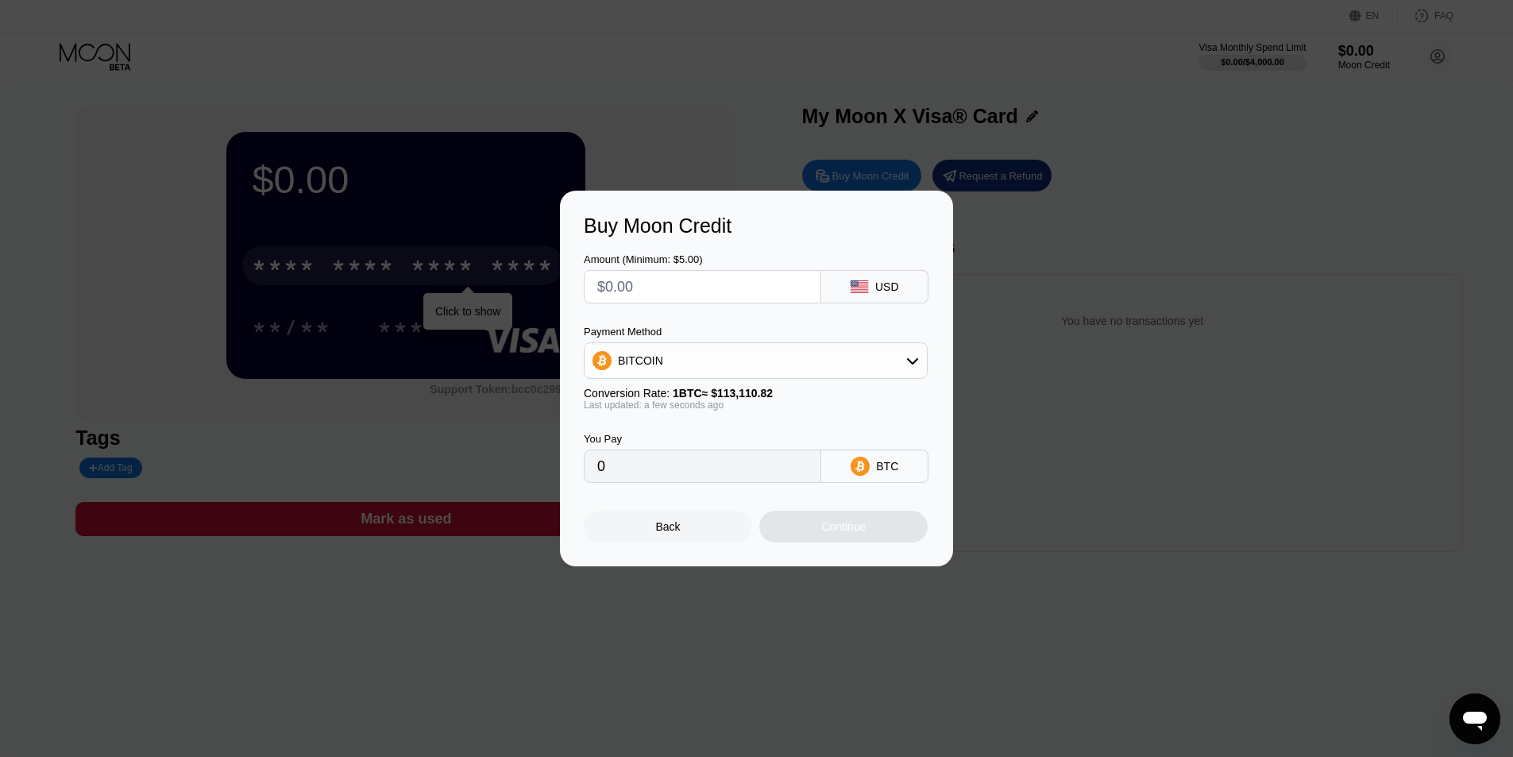
click at [236, 205] on div "Buy Moon Credit Amount (Minimum: $5.00) USD Payment Method BITCOIN Conversion R…" at bounding box center [756, 379] width 1513 height 376
drag, startPoint x: 347, startPoint y: 287, endPoint x: 372, endPoint y: 322, distance: 42.7
click at [342, 292] on div "Buy Moon Credit Amount (Minimum: $5.00) USD Payment Method BITCOIN Conversion R…" at bounding box center [756, 379] width 1513 height 376
click at [638, 518] on div "Back" at bounding box center [668, 527] width 168 height 32
